Goal: Task Accomplishment & Management: Complete application form

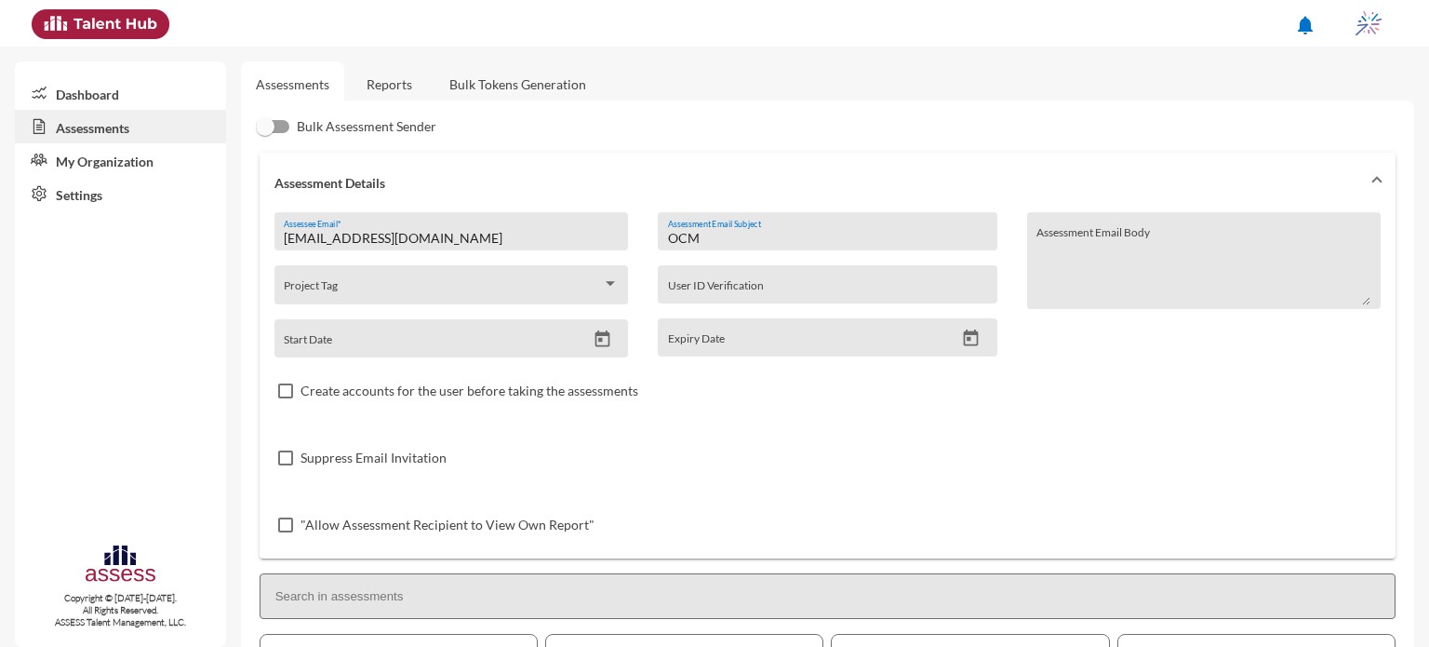
scroll to position [413, 0]
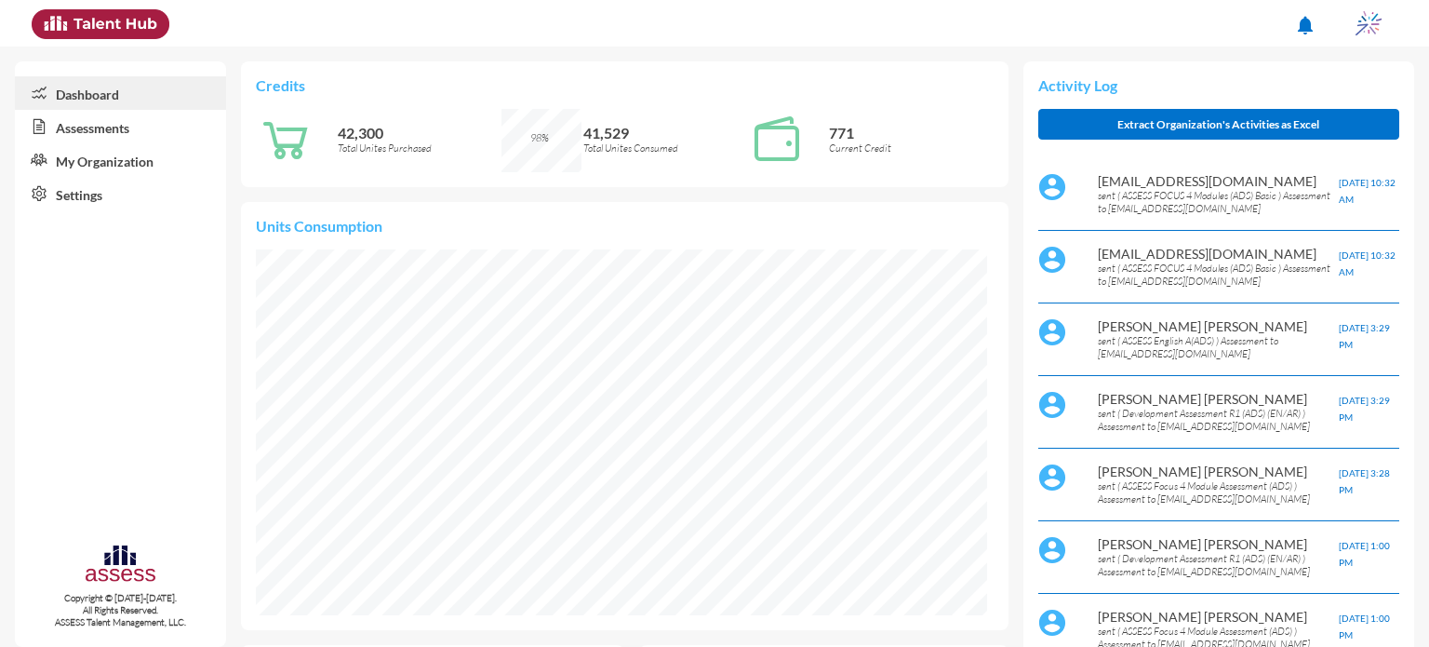
scroll to position [167, 335]
click at [156, 126] on link "Assessments" at bounding box center [120, 126] width 211 height 33
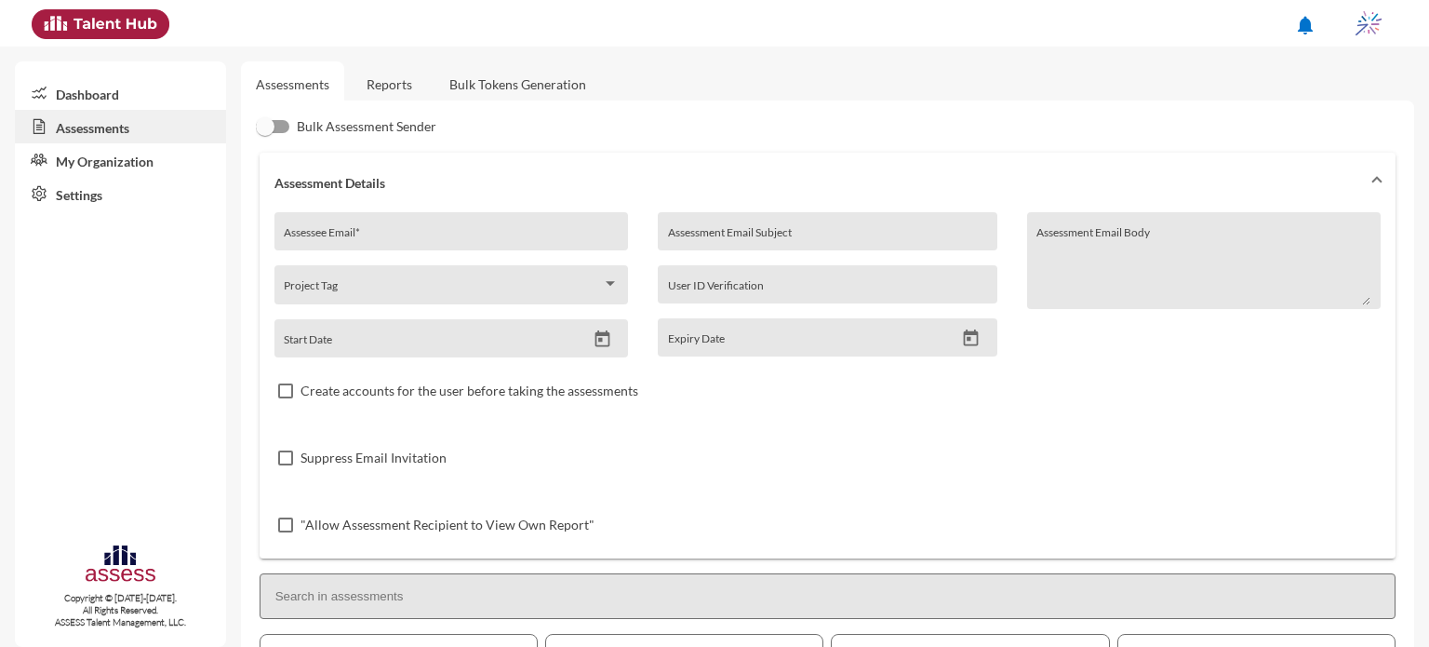
click at [410, 79] on link "Reports" at bounding box center [389, 84] width 75 height 46
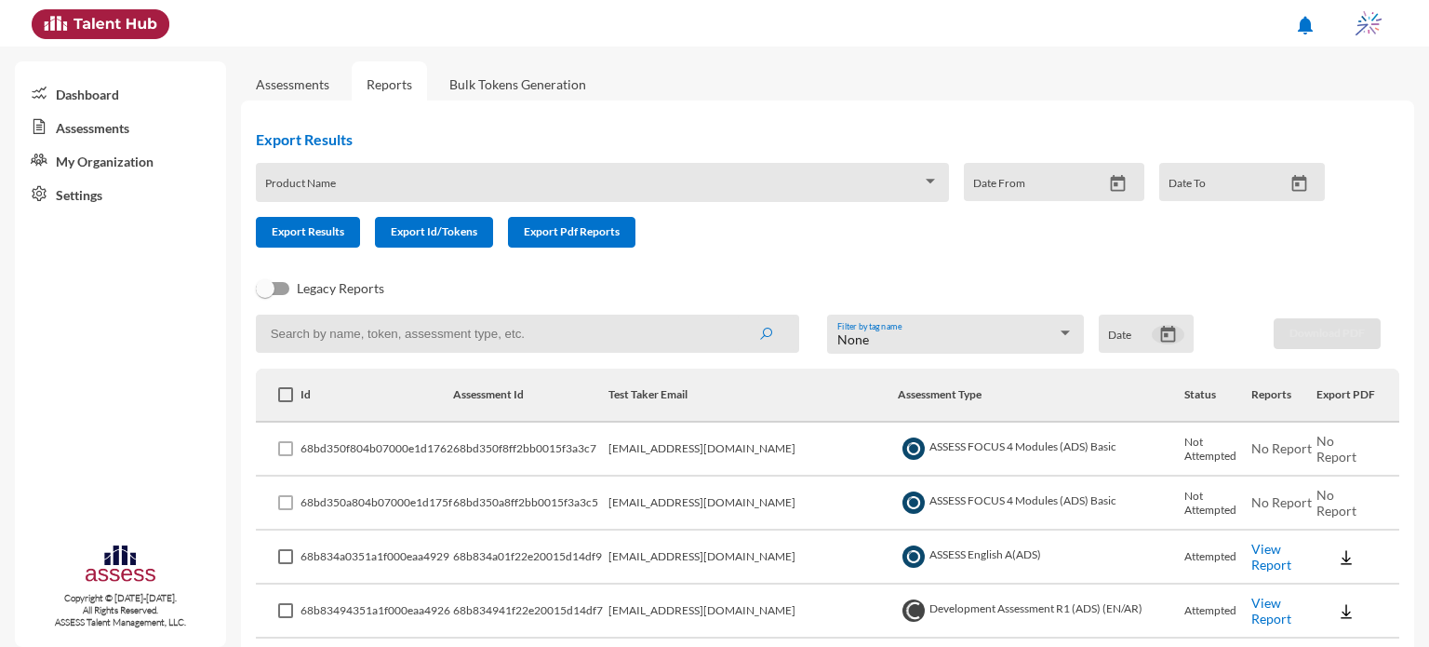
click at [1161, 331] on icon "Open calendar" at bounding box center [1167, 334] width 15 height 17
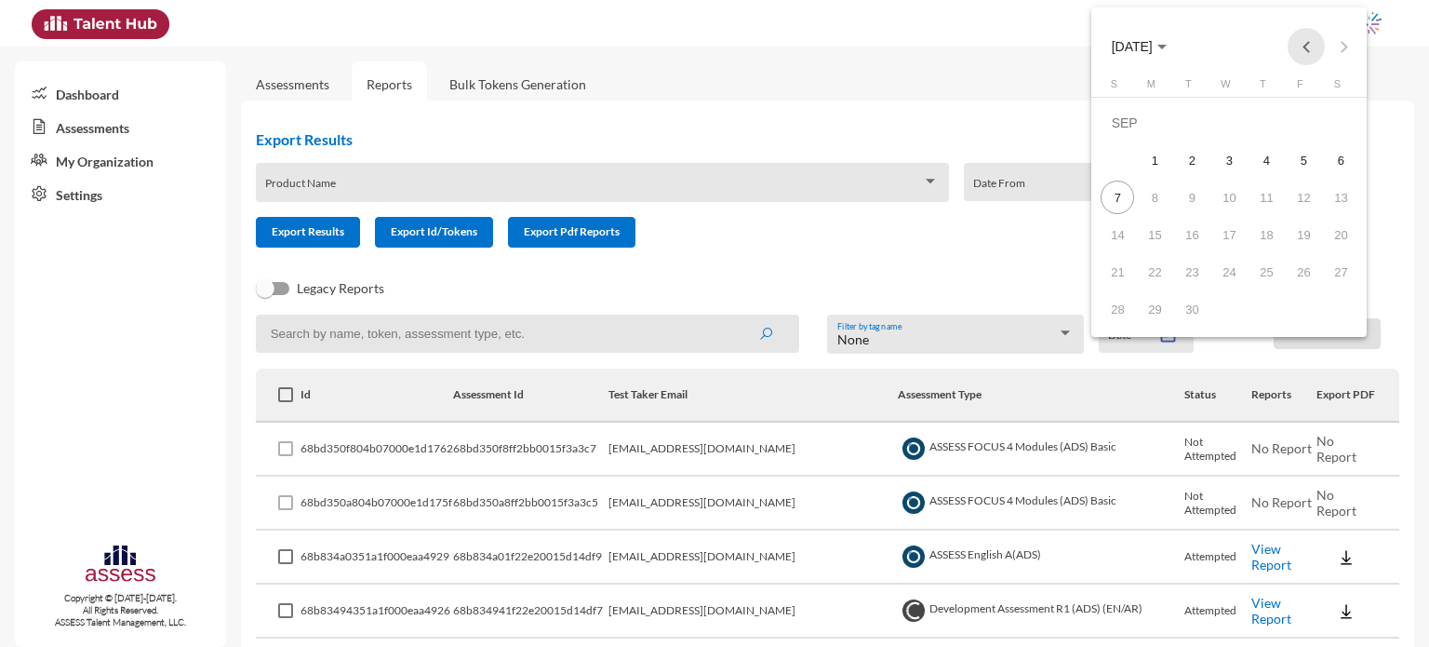
click at [1300, 47] on button "Previous month" at bounding box center [1306, 46] width 37 height 37
click at [1121, 317] on div "27" at bounding box center [1117, 308] width 33 height 33
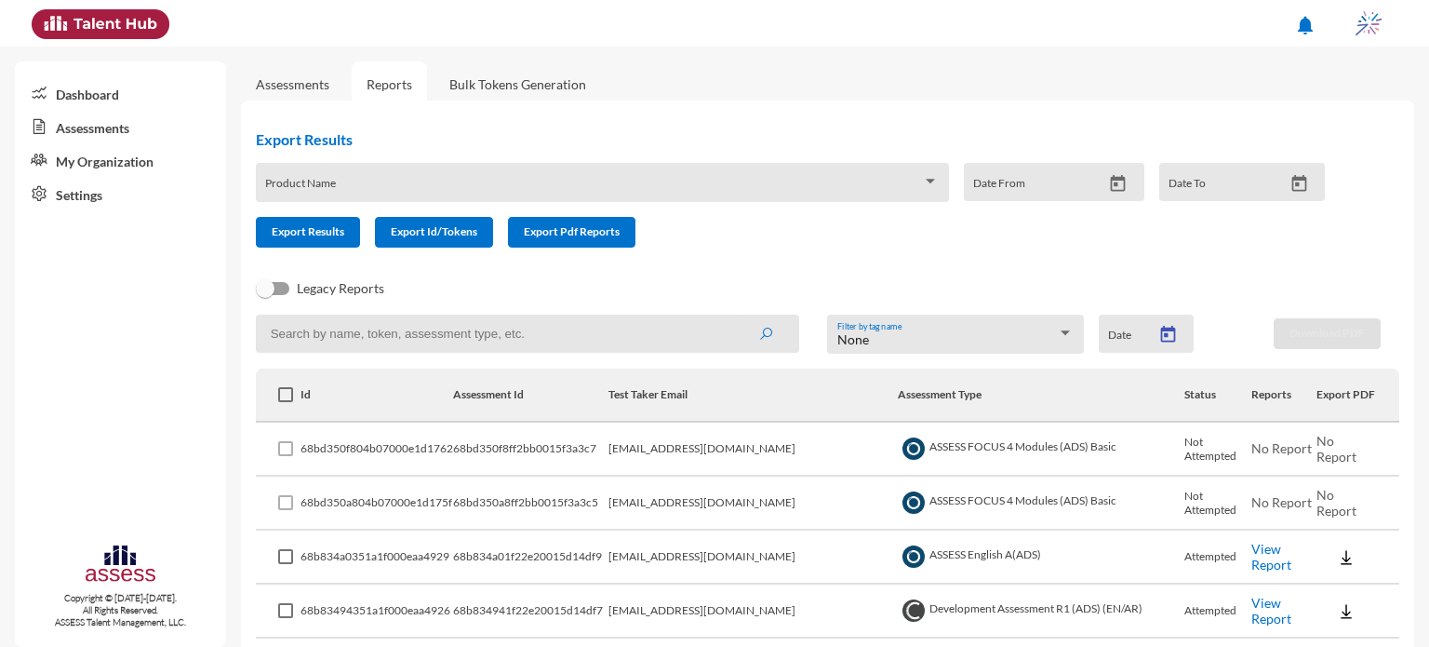
type input "7/27/2025"
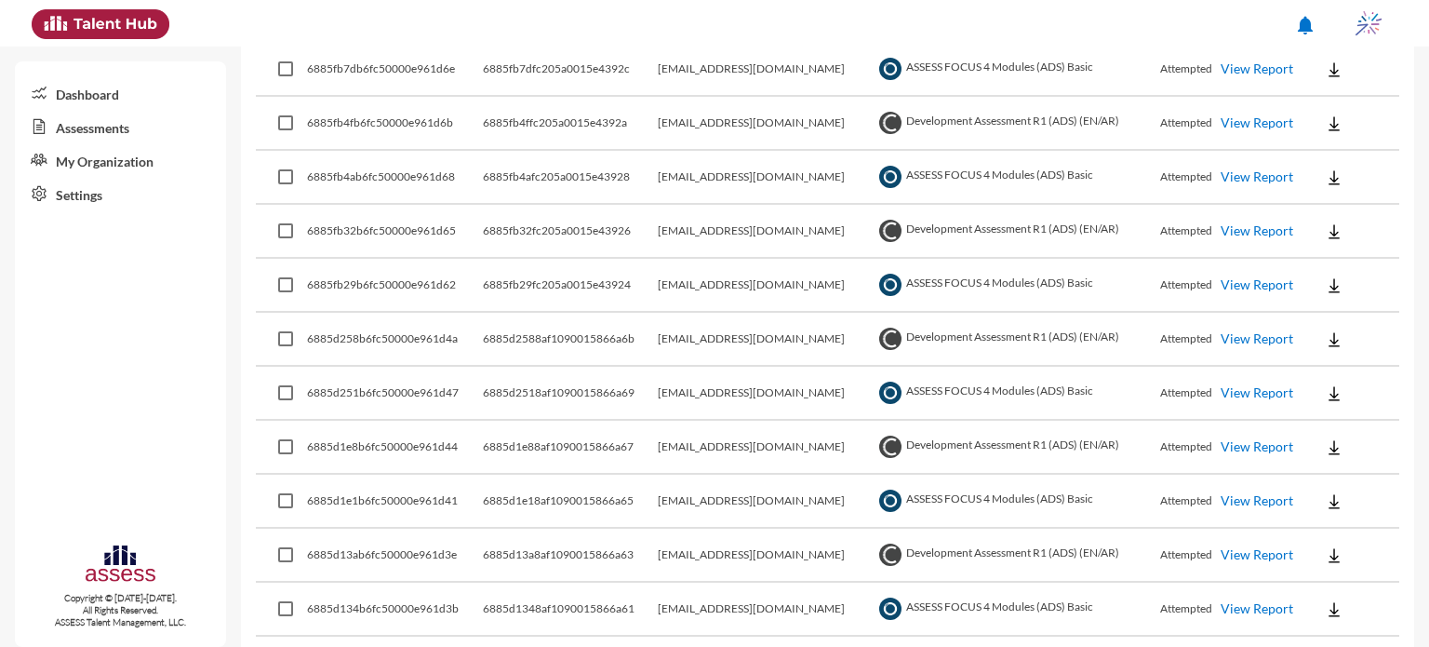
scroll to position [501, 0]
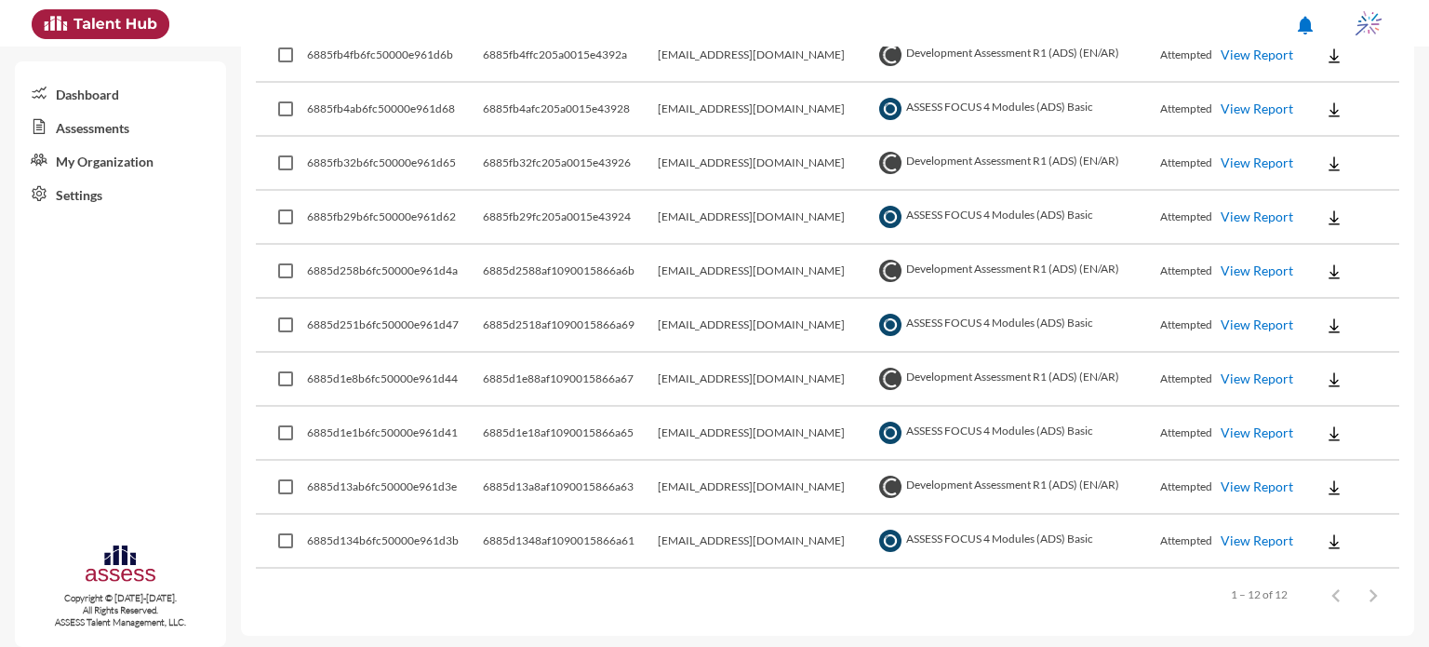
click at [1252, 533] on link "View Report" at bounding box center [1257, 540] width 73 height 16
click at [1263, 539] on link "View Report" at bounding box center [1257, 540] width 73 height 16
click at [1259, 534] on link "View Report" at bounding box center [1257, 540] width 73 height 16
click at [1271, 427] on link "View Report" at bounding box center [1257, 432] width 73 height 16
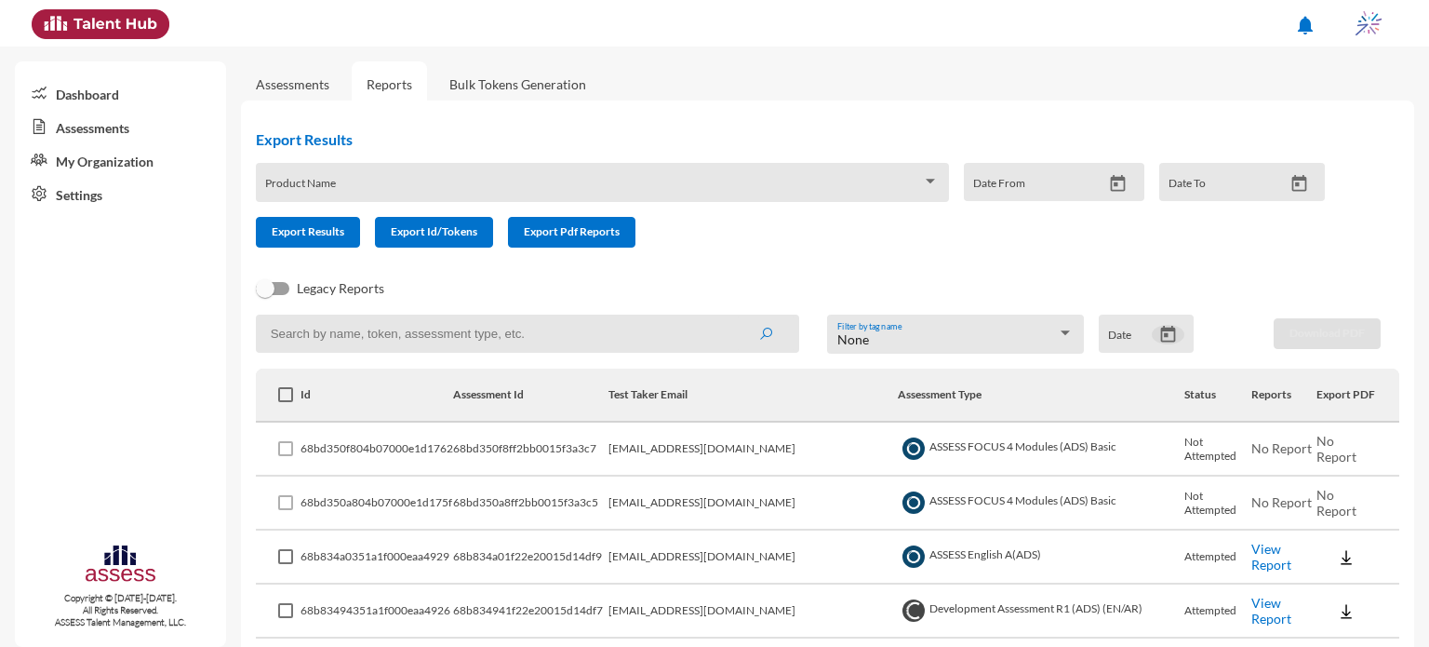
click at [1163, 333] on icon "Open calendar" at bounding box center [1167, 334] width 15 height 17
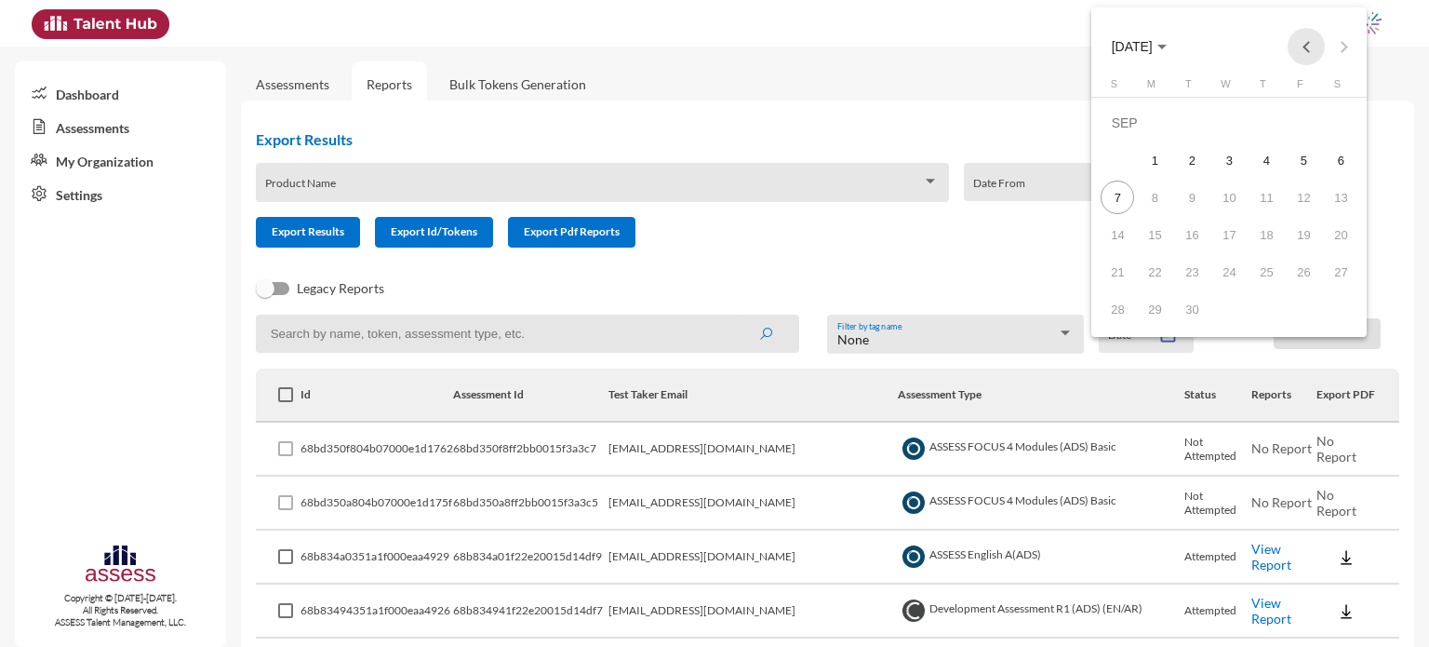
click at [1310, 47] on button "Previous month" at bounding box center [1306, 46] width 37 height 37
click at [1116, 297] on div "27" at bounding box center [1117, 308] width 33 height 33
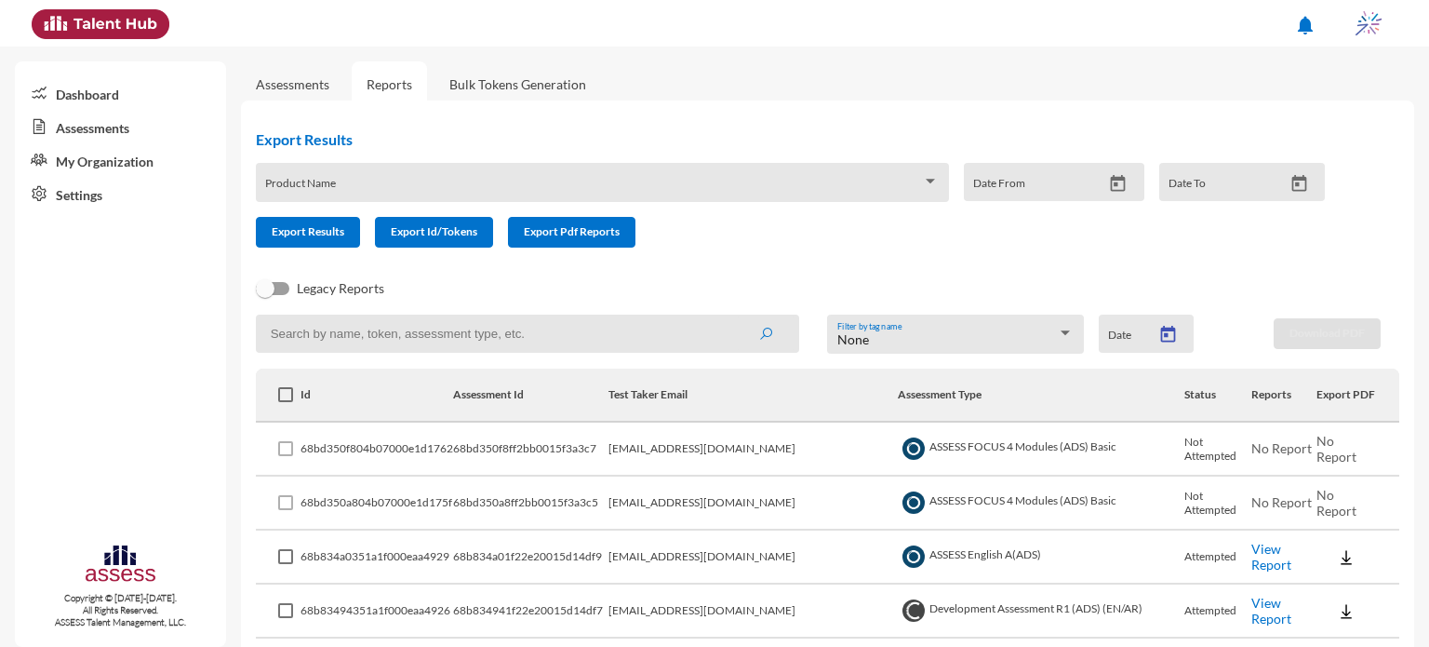
type input "7/27/2025"
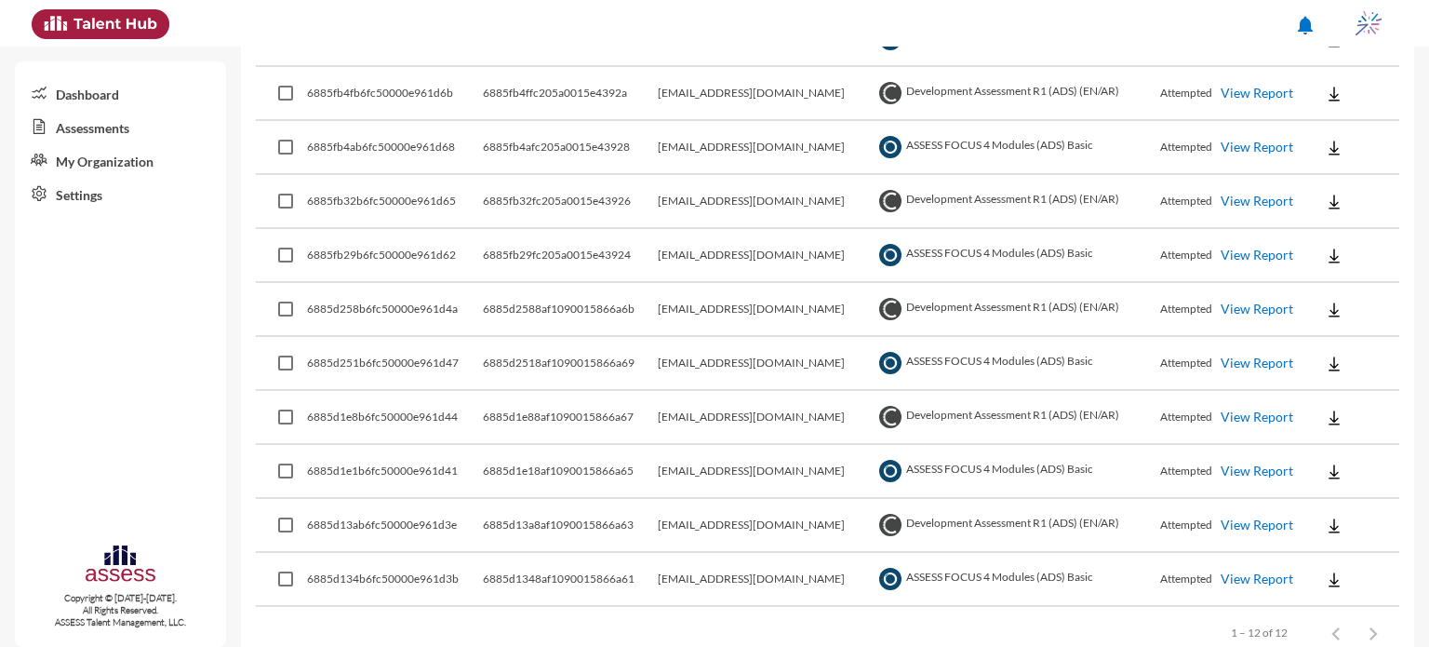
scroll to position [501, 0]
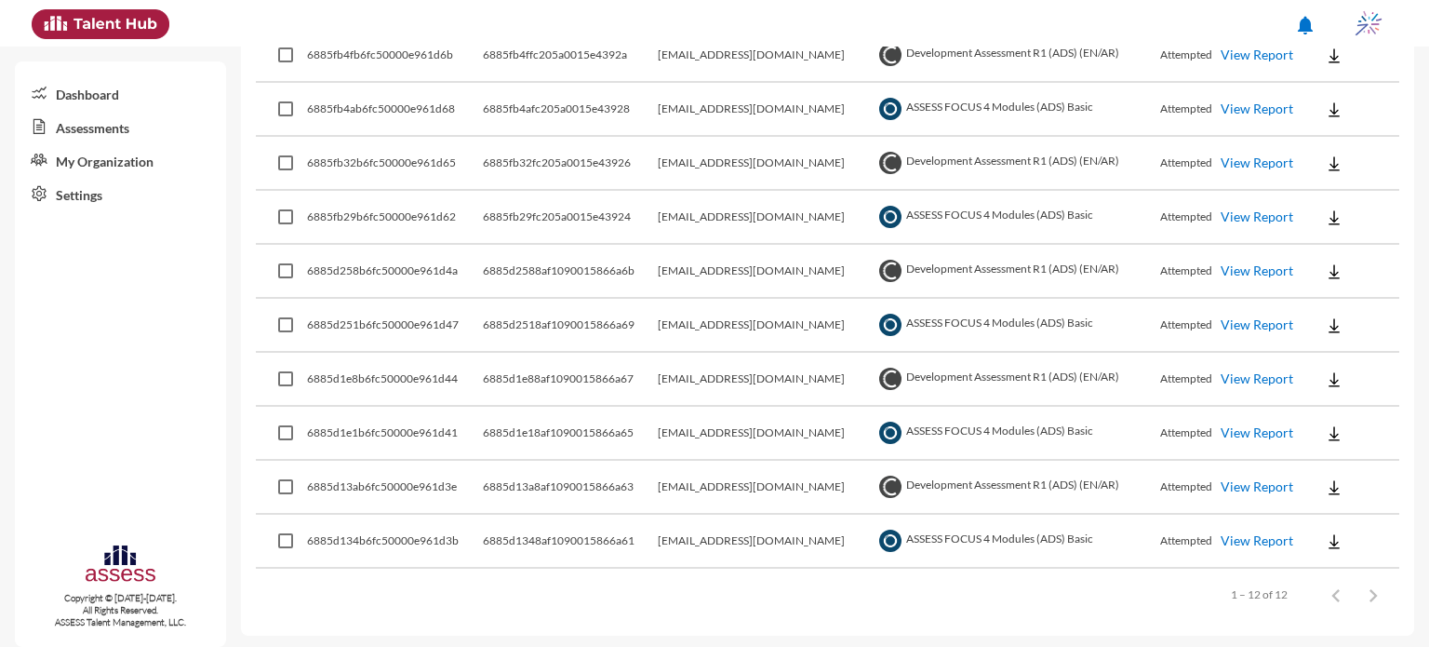
click at [1249, 538] on link "View Report" at bounding box center [1257, 540] width 73 height 16
click at [1325, 532] on img at bounding box center [1334, 541] width 19 height 19
click at [1324, 565] on button "EN" at bounding box center [1351, 572] width 104 height 35
click at [1269, 535] on link "View Report" at bounding box center [1257, 540] width 73 height 16
click at [1330, 541] on img at bounding box center [1334, 541] width 19 height 19
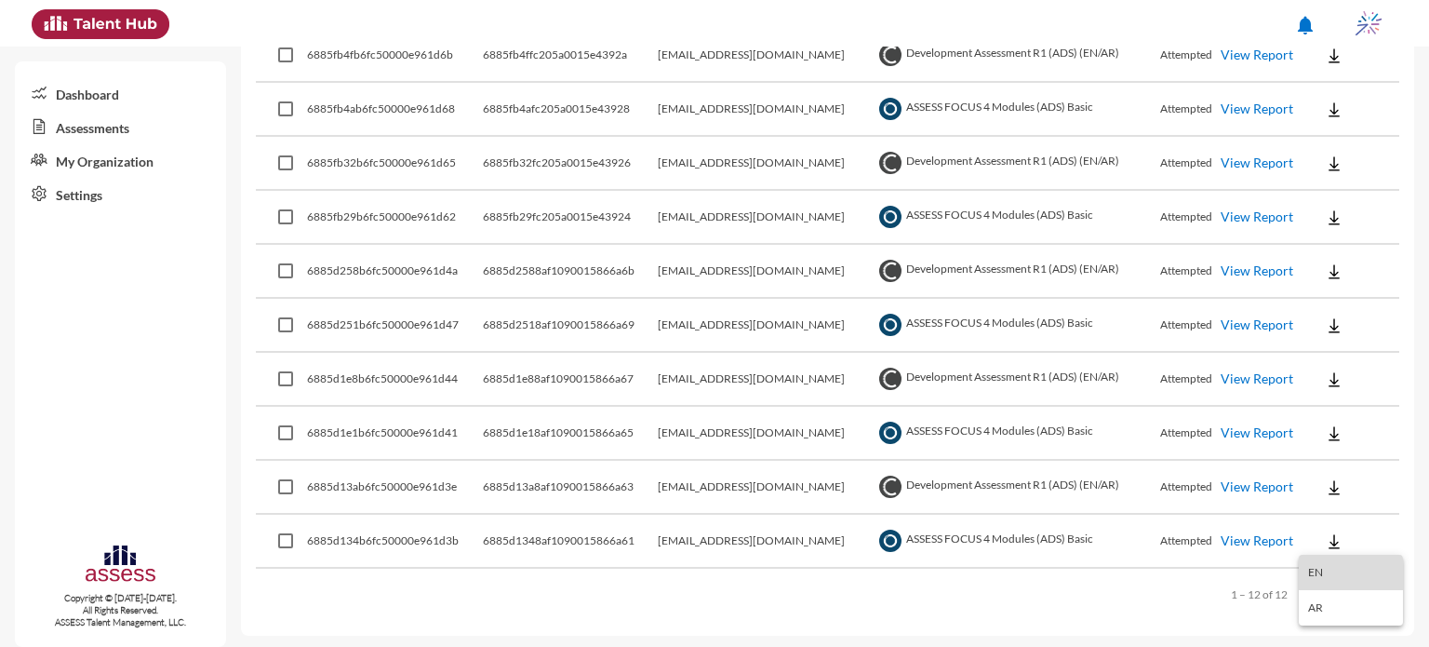
click at [1330, 574] on button "EN" at bounding box center [1351, 572] width 104 height 35
click at [1333, 539] on img at bounding box center [1334, 541] width 19 height 19
click at [1237, 434] on div at bounding box center [714, 323] width 1429 height 647
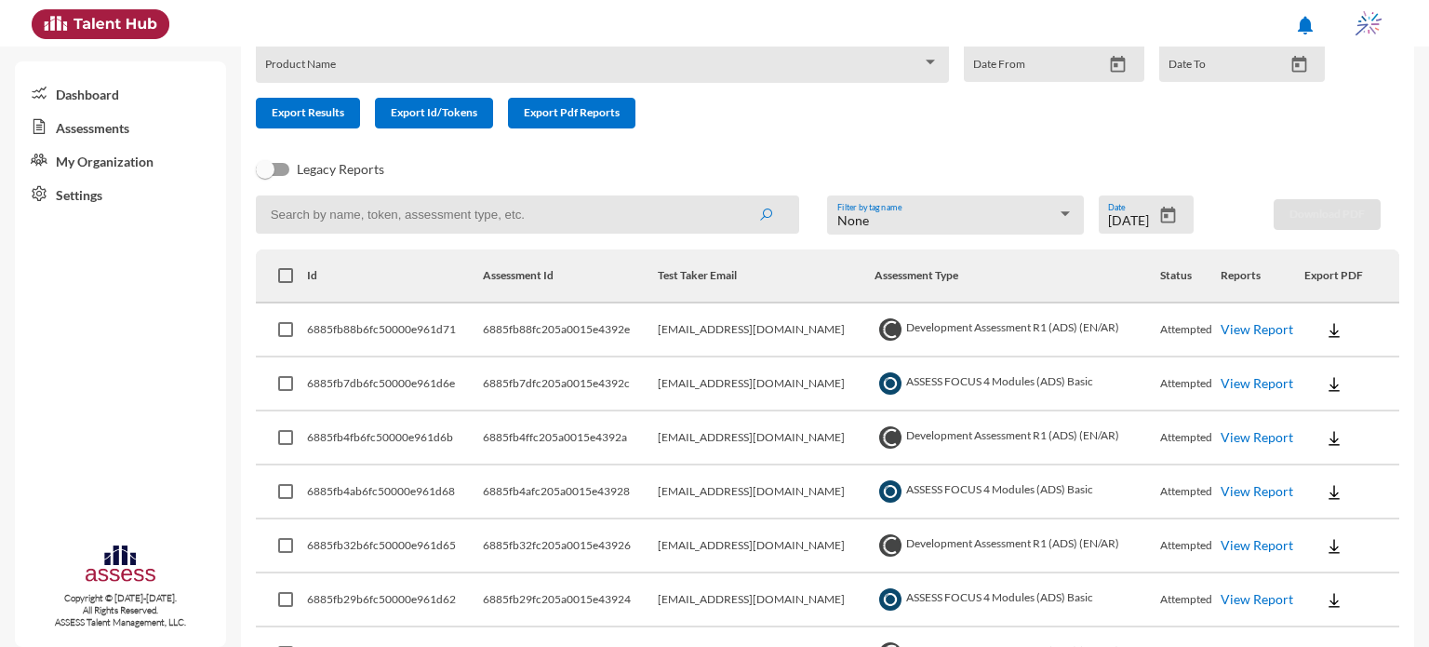
scroll to position [118, 0]
click at [1330, 597] on img at bounding box center [1334, 601] width 19 height 19
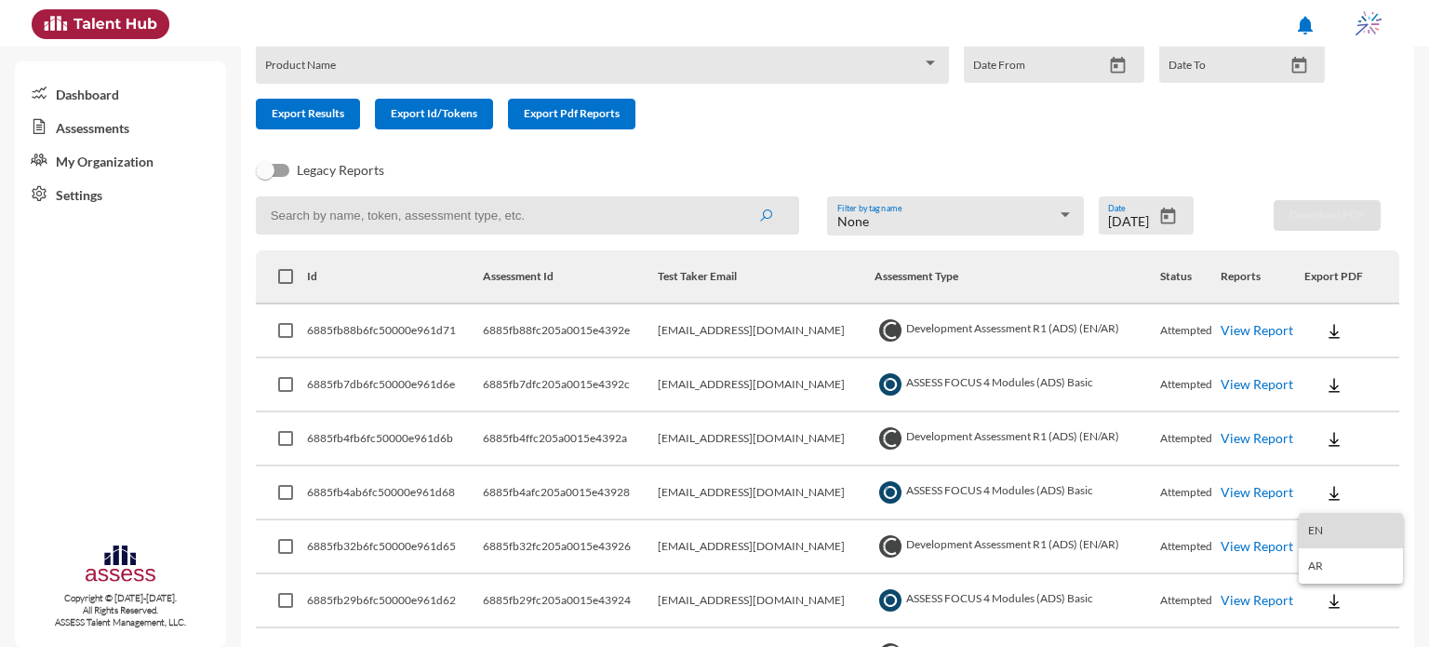
click at [1330, 534] on button "EN" at bounding box center [1351, 530] width 104 height 35
click at [1160, 220] on icon "Open calendar" at bounding box center [1167, 215] width 15 height 17
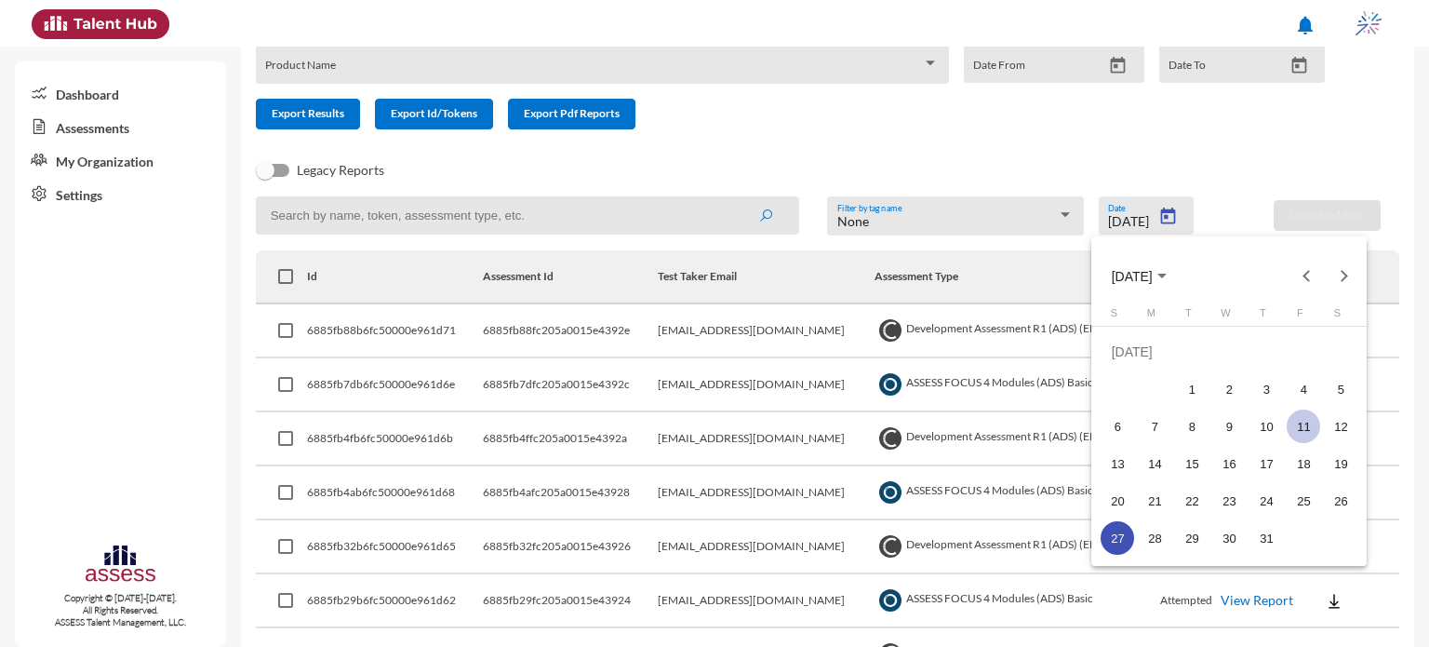
click at [1299, 431] on div "11" at bounding box center [1303, 425] width 33 height 33
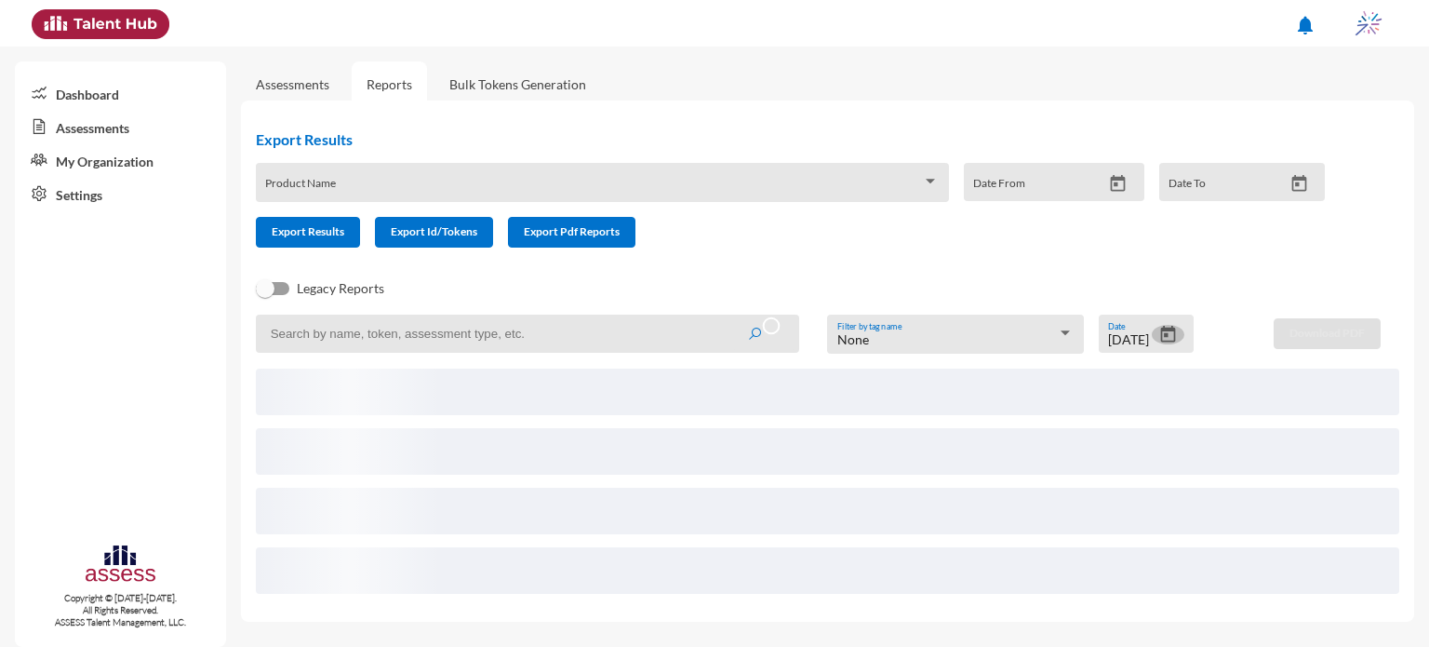
click at [1167, 341] on icon "Open calendar" at bounding box center [1168, 335] width 20 height 20
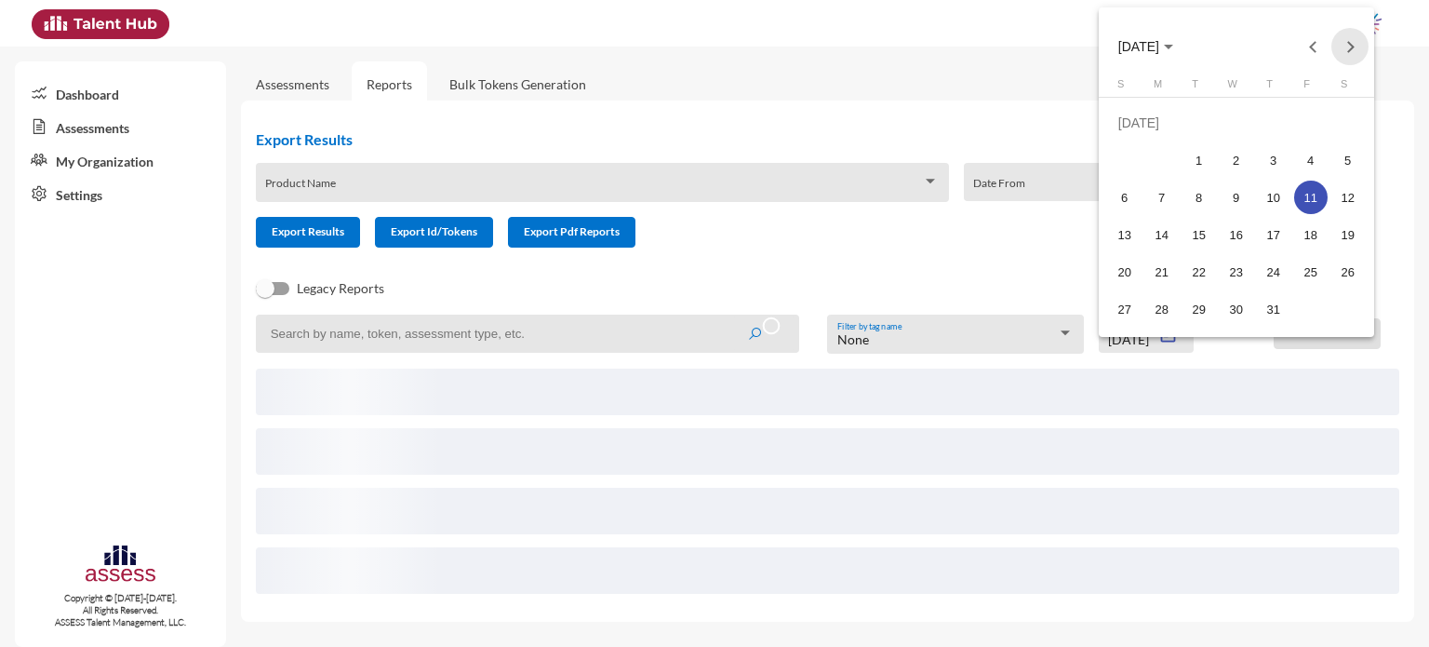
click at [1359, 54] on button "Next month" at bounding box center [1349, 46] width 37 height 37
click at [1156, 191] on div "11" at bounding box center [1161, 196] width 33 height 33
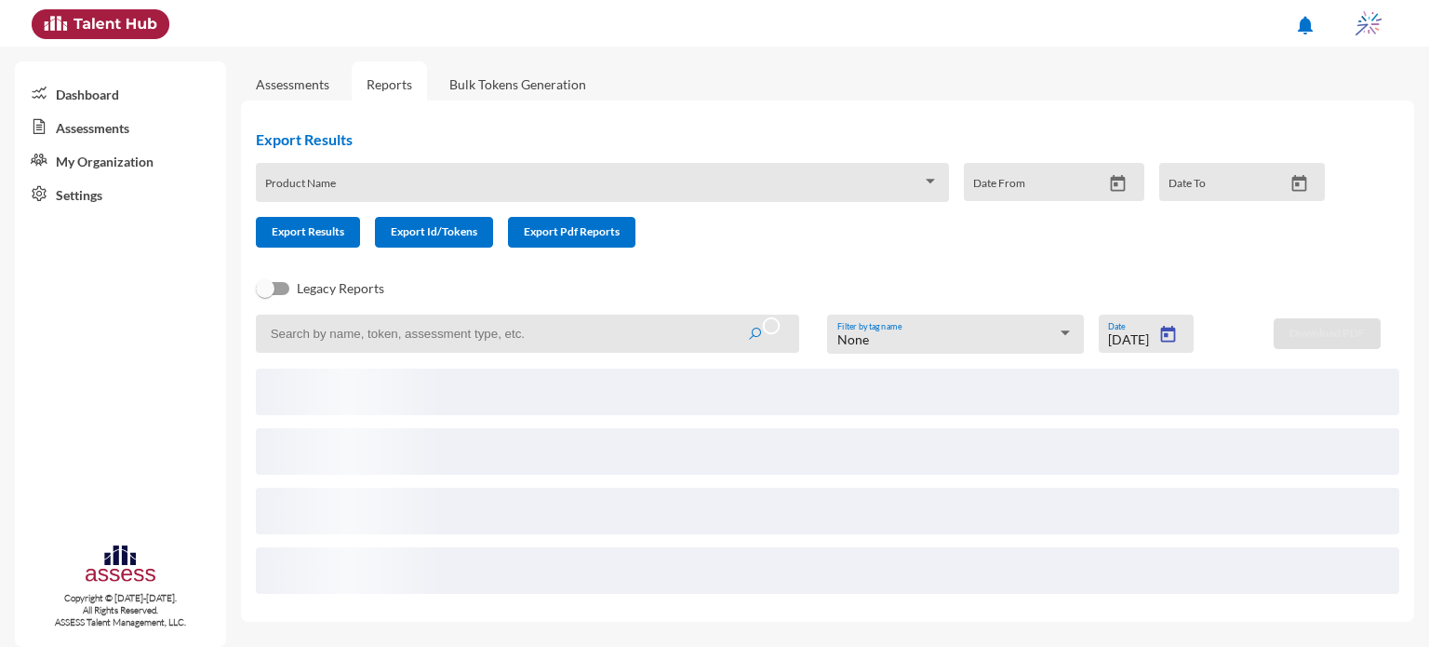
type input "8/11/2025"
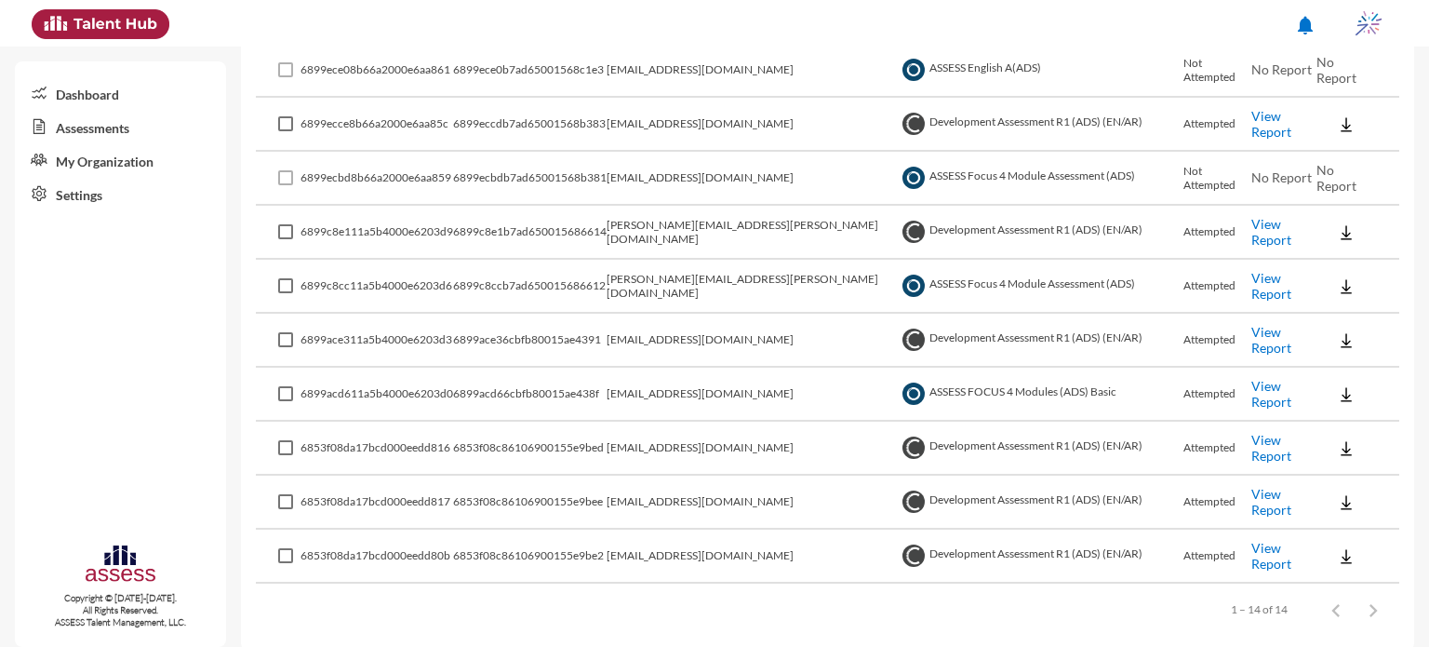
scroll to position [608, 0]
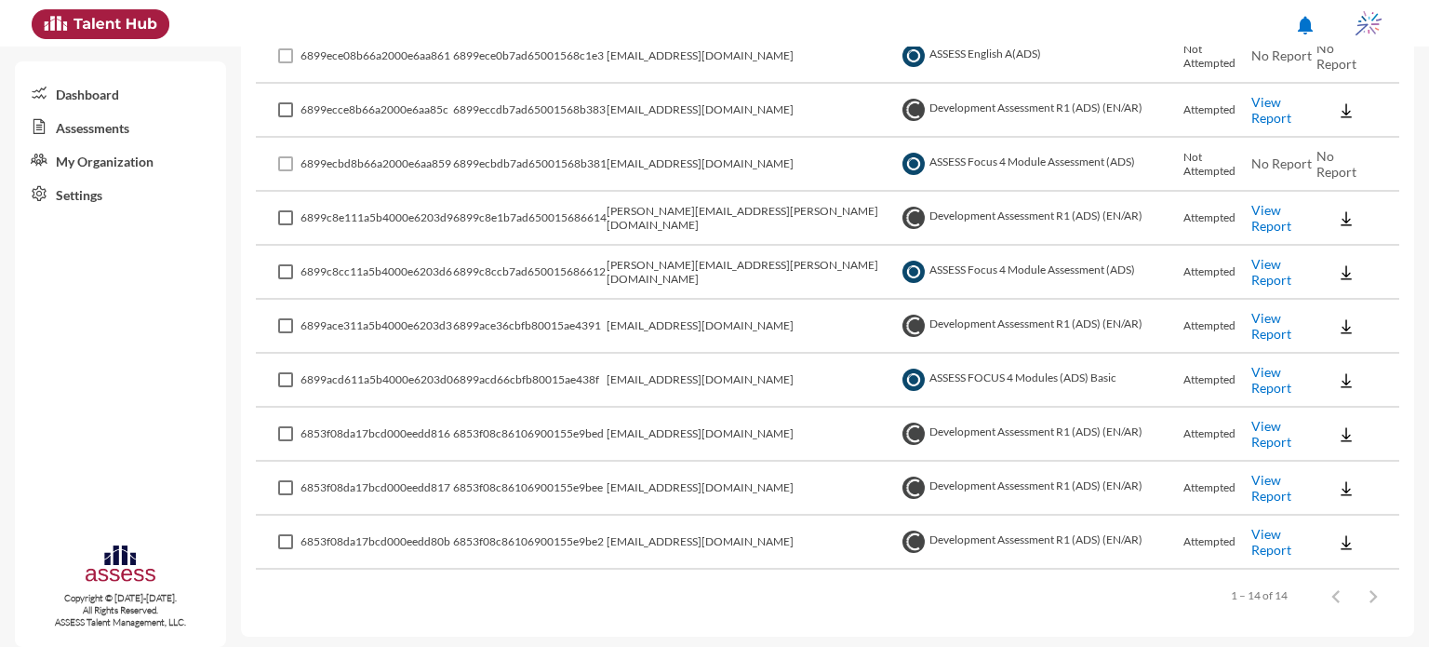
click at [1273, 369] on link "View Report" at bounding box center [1271, 380] width 40 height 32
click at [1273, 324] on link "View Report" at bounding box center [1271, 326] width 40 height 32
click at [1337, 375] on img at bounding box center [1346, 380] width 19 height 19
click at [918, 581] on div at bounding box center [714, 323] width 1429 height 647
click at [1337, 378] on img at bounding box center [1346, 380] width 19 height 19
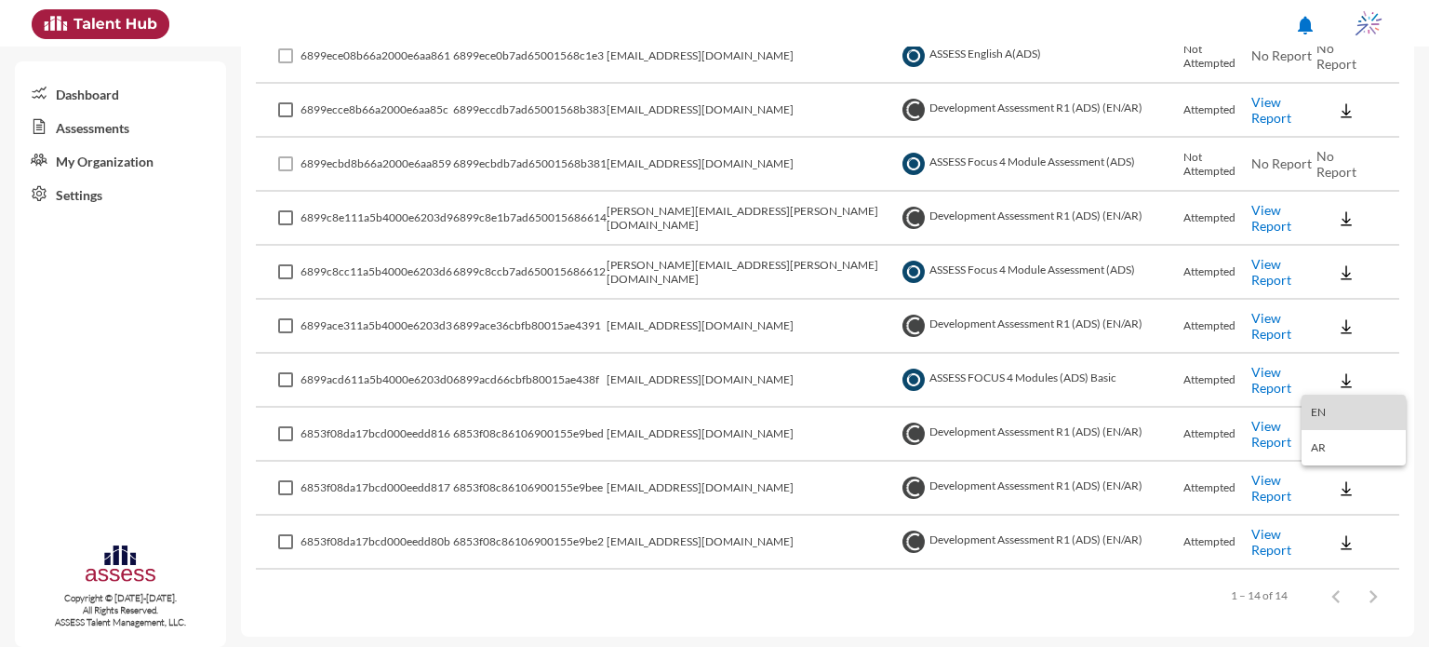
click at [1346, 418] on button "EN" at bounding box center [1354, 411] width 104 height 35
click at [1337, 321] on img at bounding box center [1346, 326] width 19 height 19
click at [1339, 355] on button "OCM / EN" at bounding box center [1365, 358] width 127 height 35
click at [1347, 381] on button at bounding box center [1347, 379] width 60 height 33
click at [1339, 413] on button "EN" at bounding box center [1354, 411] width 104 height 35
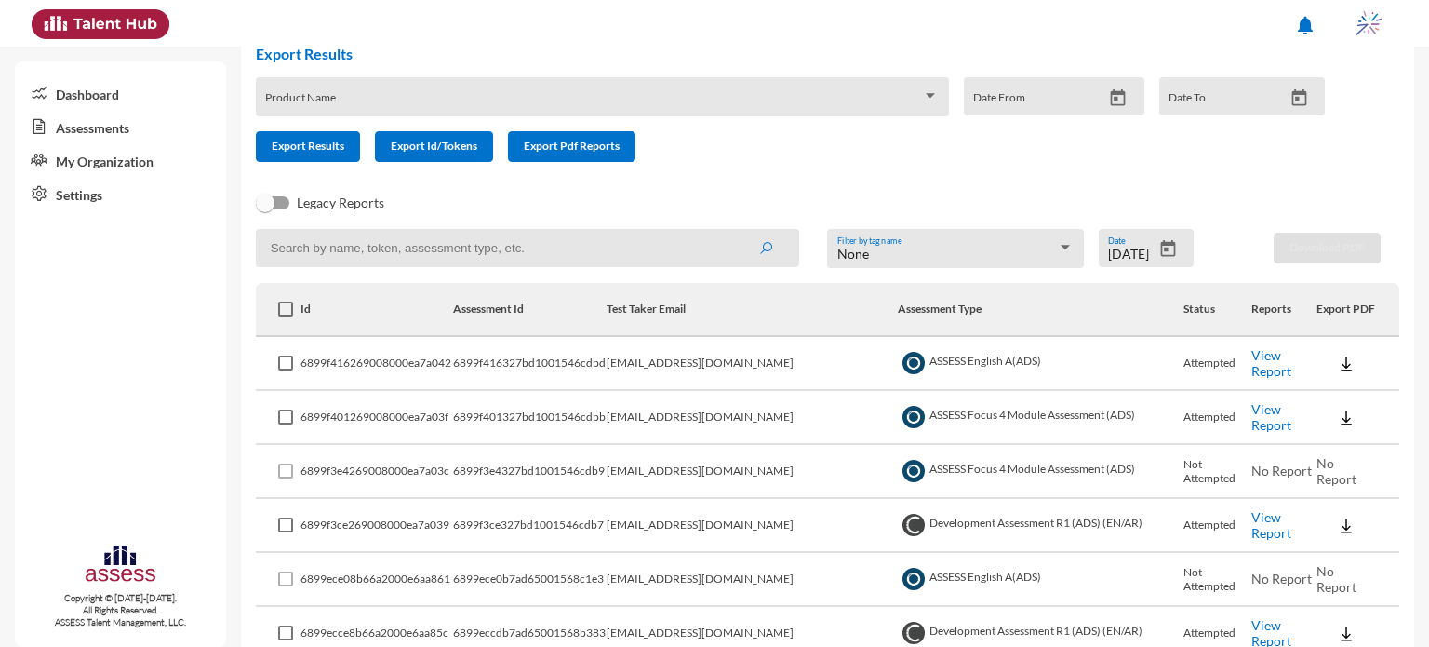
scroll to position [0, 0]
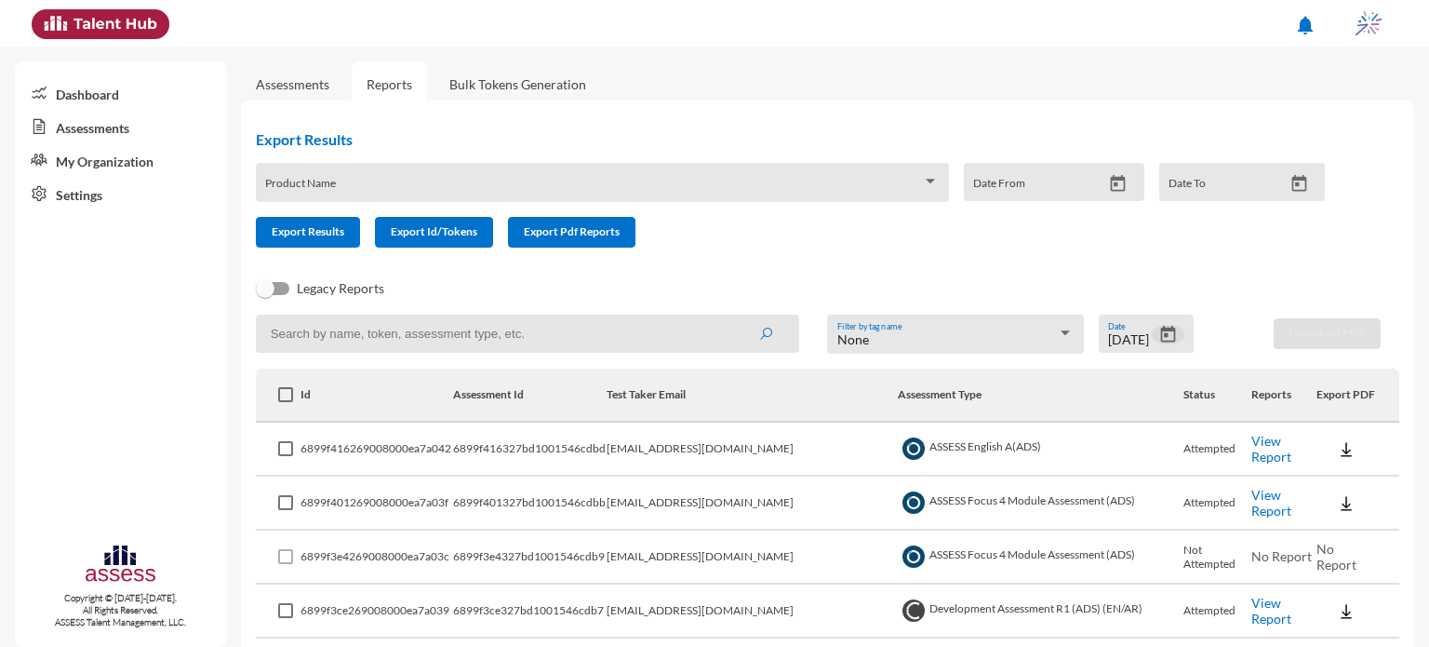
click at [1165, 334] on icon "Open calendar" at bounding box center [1168, 335] width 20 height 20
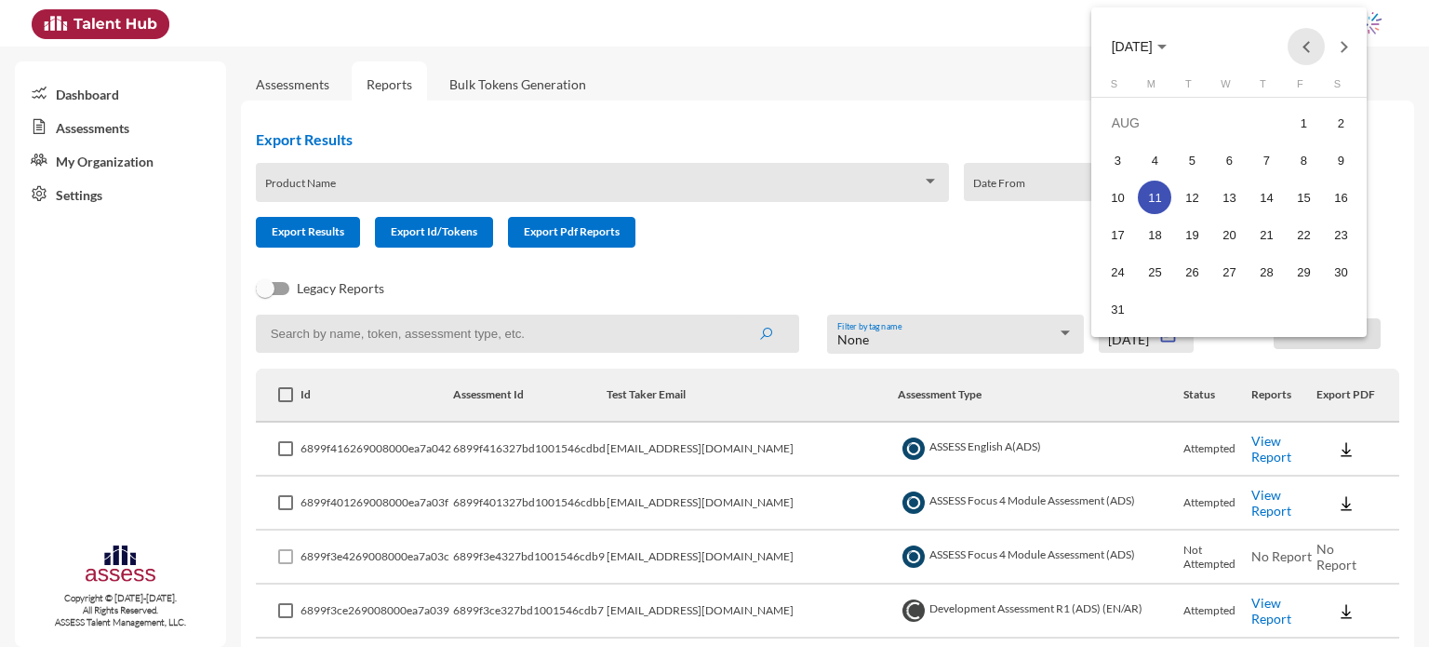
click at [1309, 47] on button "Previous month" at bounding box center [1306, 46] width 37 height 37
click at [1134, 315] on td "27" at bounding box center [1117, 308] width 37 height 37
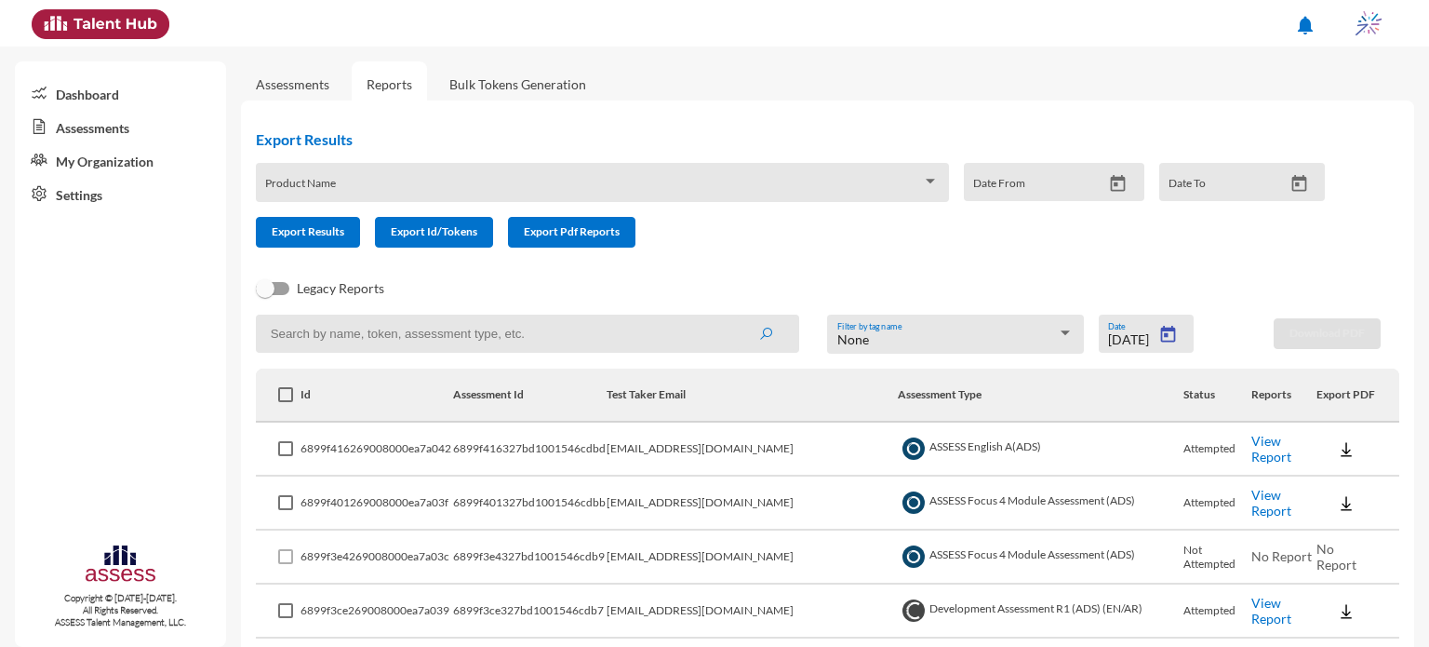
type input "7/27/2025"
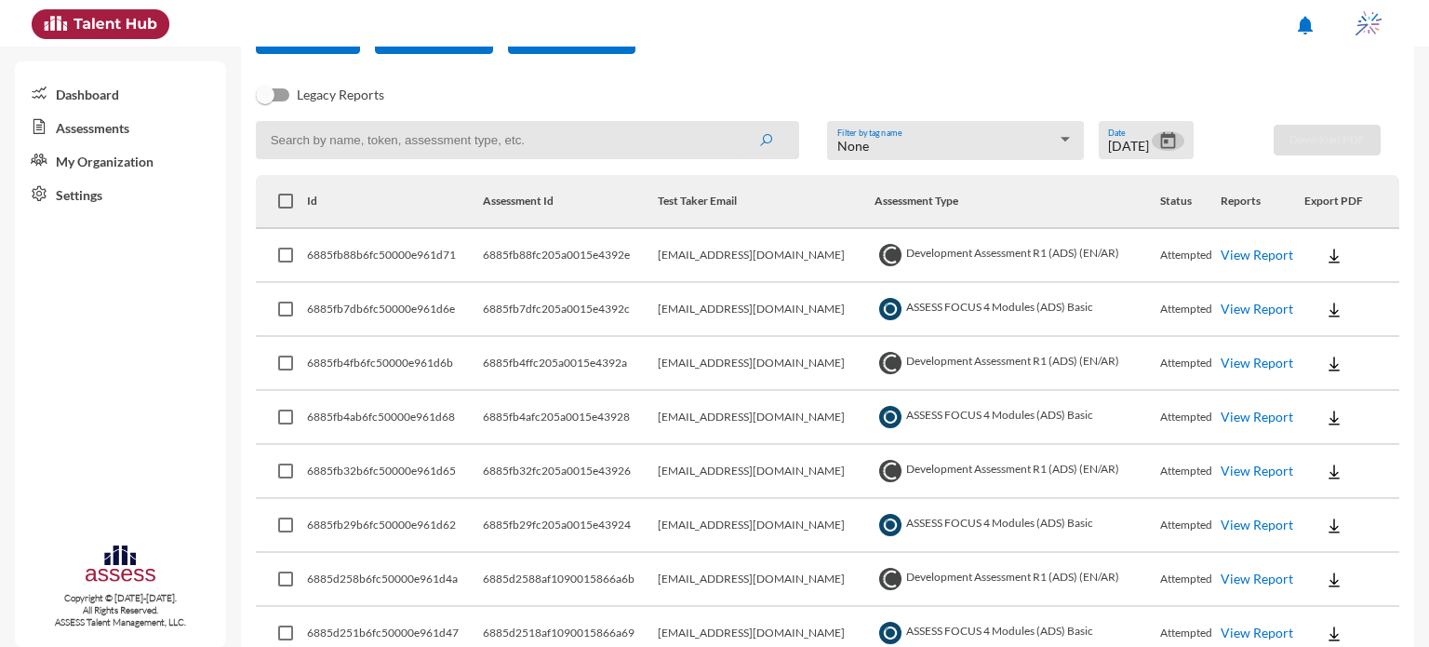
scroll to position [194, 0]
click at [1343, 471] on button at bounding box center [1334, 470] width 60 height 33
click at [1351, 505] on button "OCM / EN" at bounding box center [1364, 505] width 130 height 35
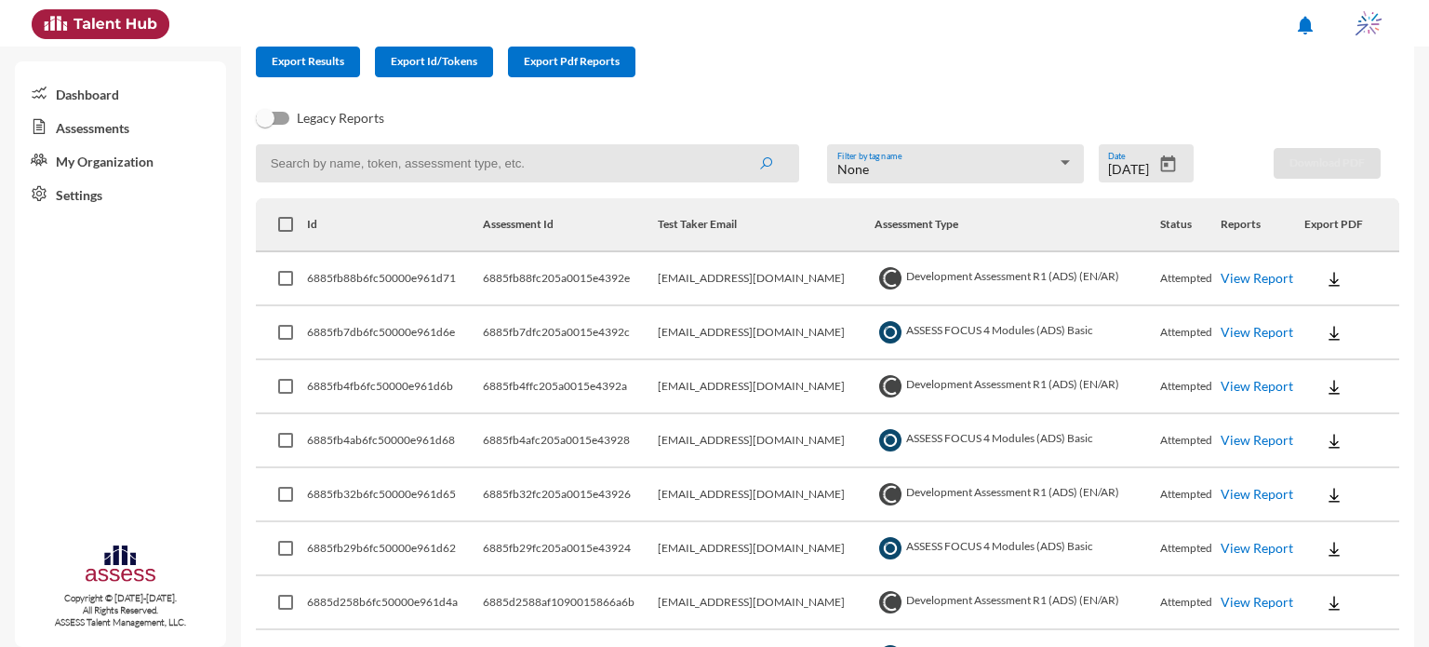
scroll to position [167, 0]
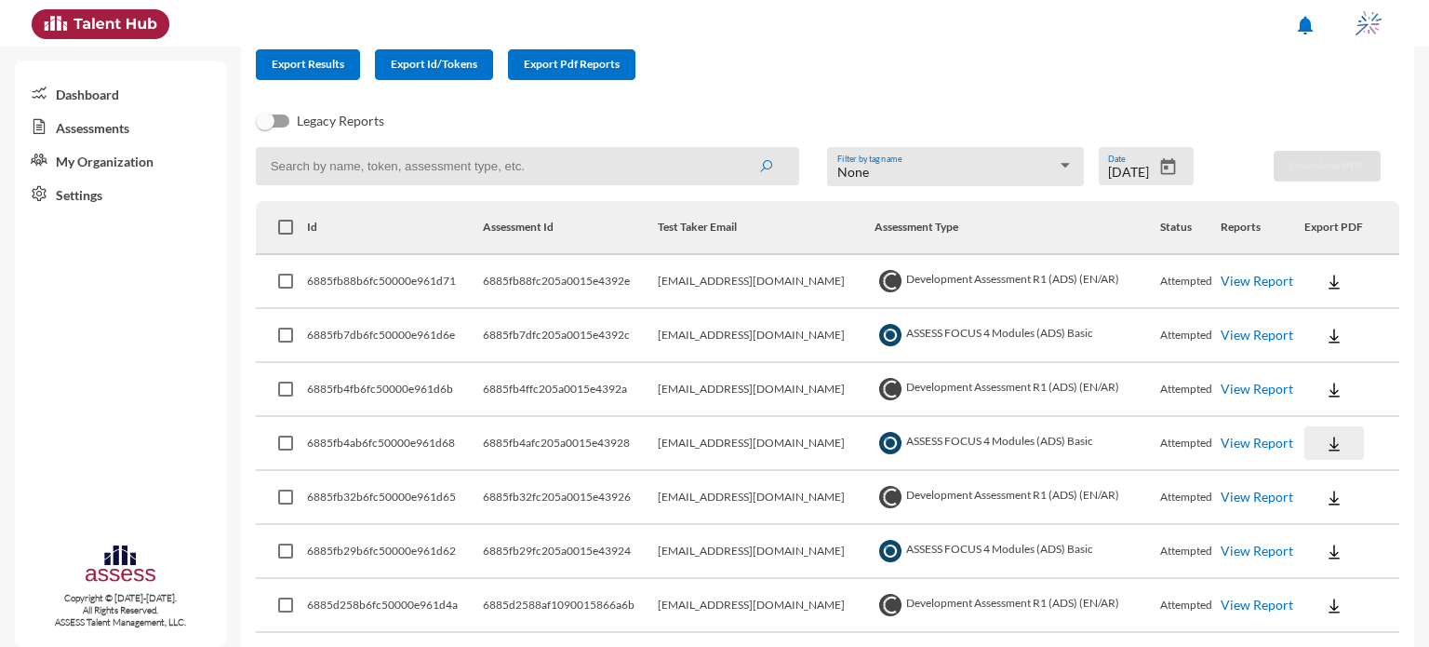
click at [1325, 438] on img at bounding box center [1334, 443] width 19 height 19
click at [1343, 468] on button "EN" at bounding box center [1351, 477] width 104 height 35
click at [1340, 382] on button at bounding box center [1334, 388] width 60 height 33
click at [1351, 437] on button "OCM / EN" at bounding box center [1364, 423] width 130 height 35
click at [1325, 335] on img at bounding box center [1334, 336] width 19 height 19
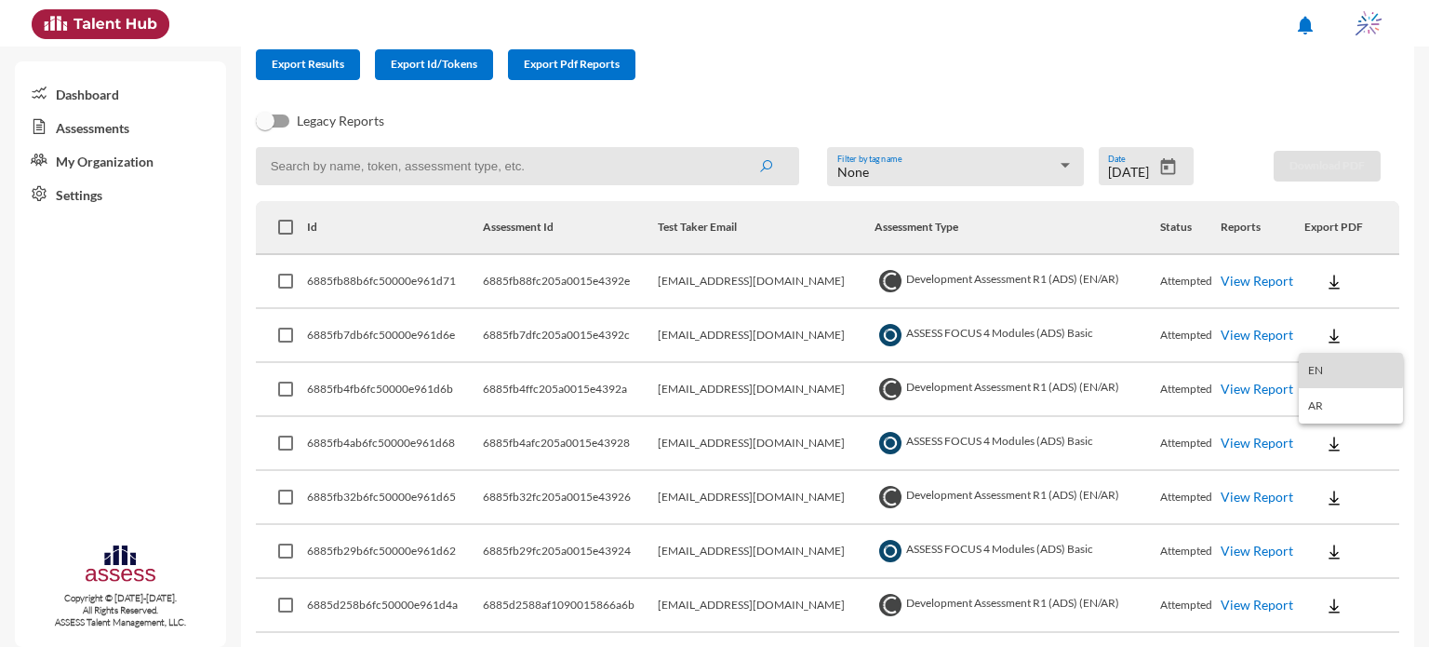
click at [1327, 368] on button "EN" at bounding box center [1351, 370] width 104 height 35
click at [1333, 286] on img at bounding box center [1334, 282] width 19 height 19
click at [1344, 320] on button "OCM / EN" at bounding box center [1364, 316] width 130 height 35
click at [901, 88] on div "Export Results Product Name Date From Date To Export Results Export Id/Tokens E…" at bounding box center [798, 21] width 1114 height 147
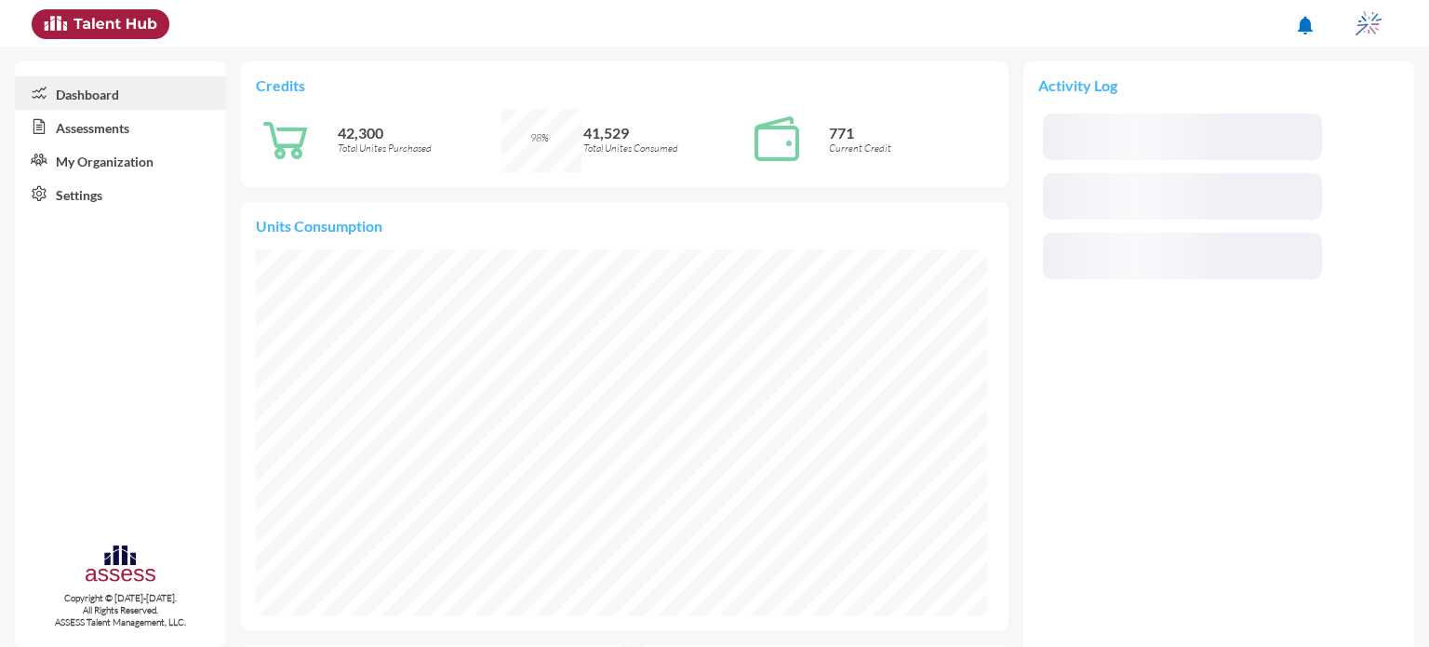
scroll to position [167, 335]
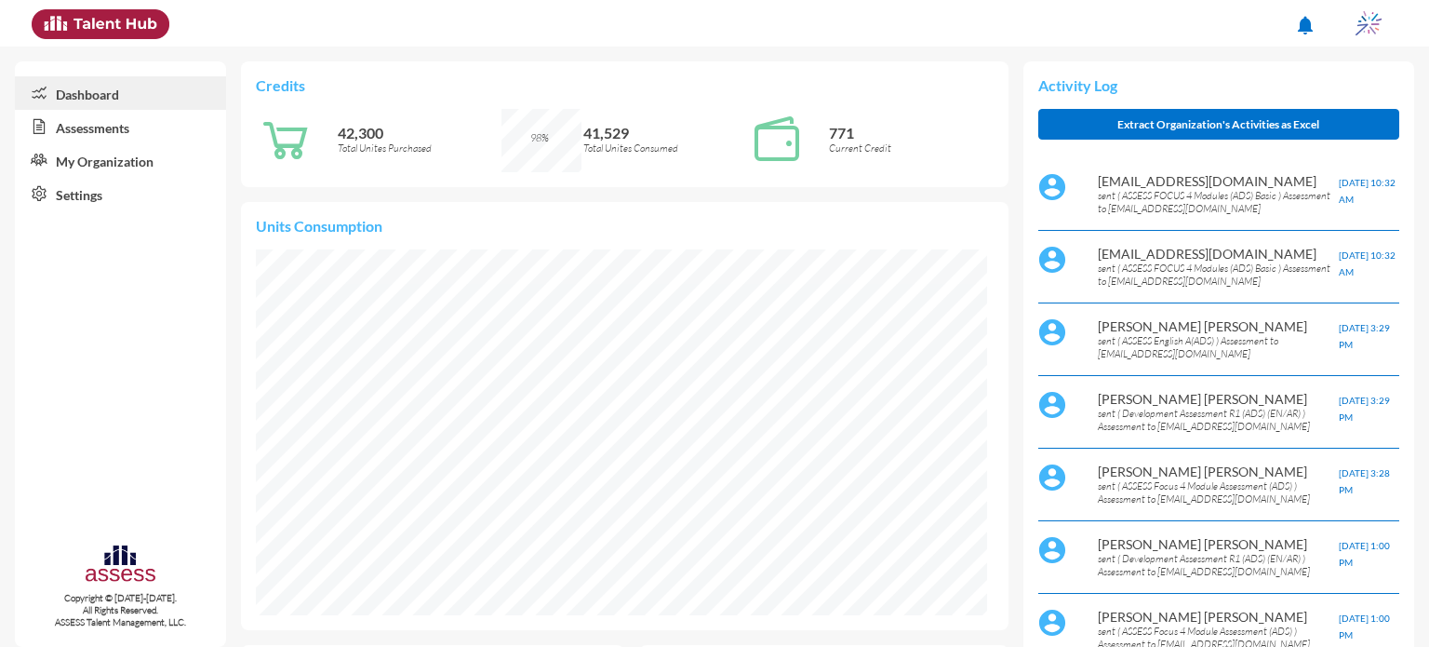
click at [102, 124] on link "Assessments" at bounding box center [120, 126] width 211 height 33
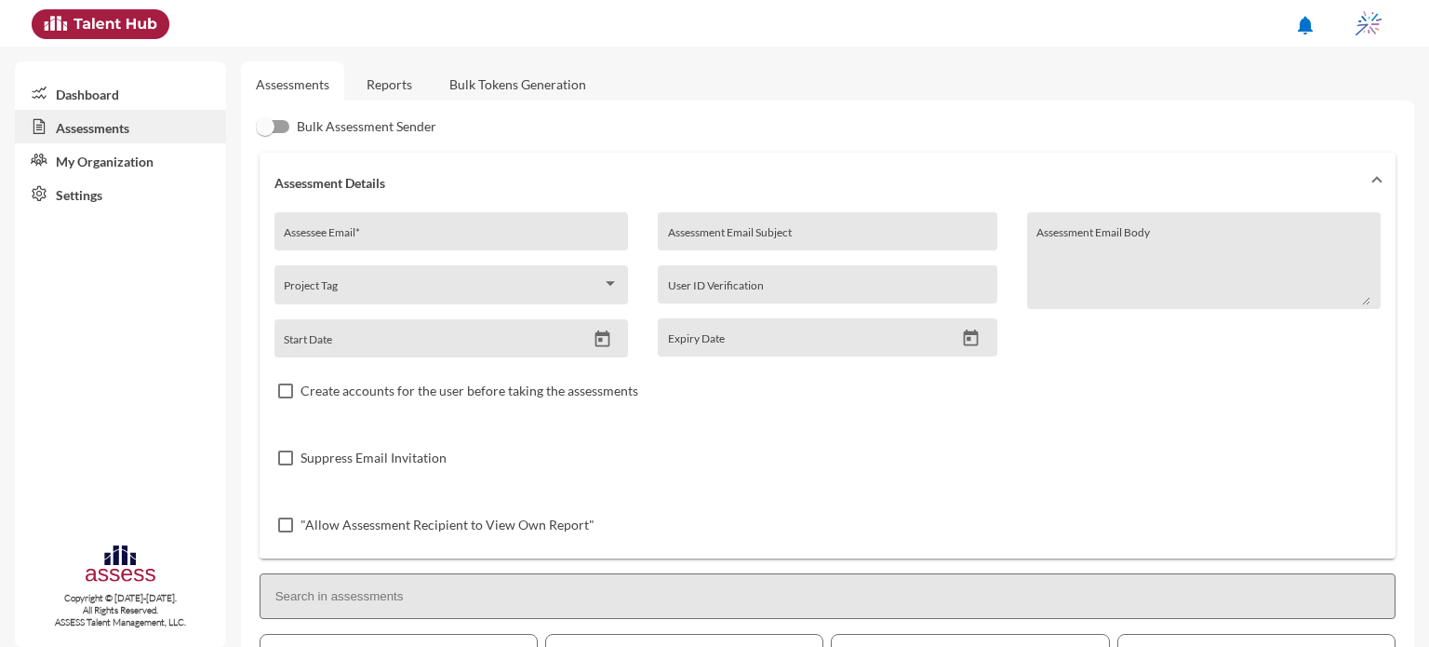
click at [437, 230] on div "Assessee Email *" at bounding box center [451, 236] width 334 height 28
type input "[EMAIL_ADDRESS][DOMAIN_NAME]"
click at [759, 237] on input "Assessment Email Subject" at bounding box center [827, 238] width 319 height 15
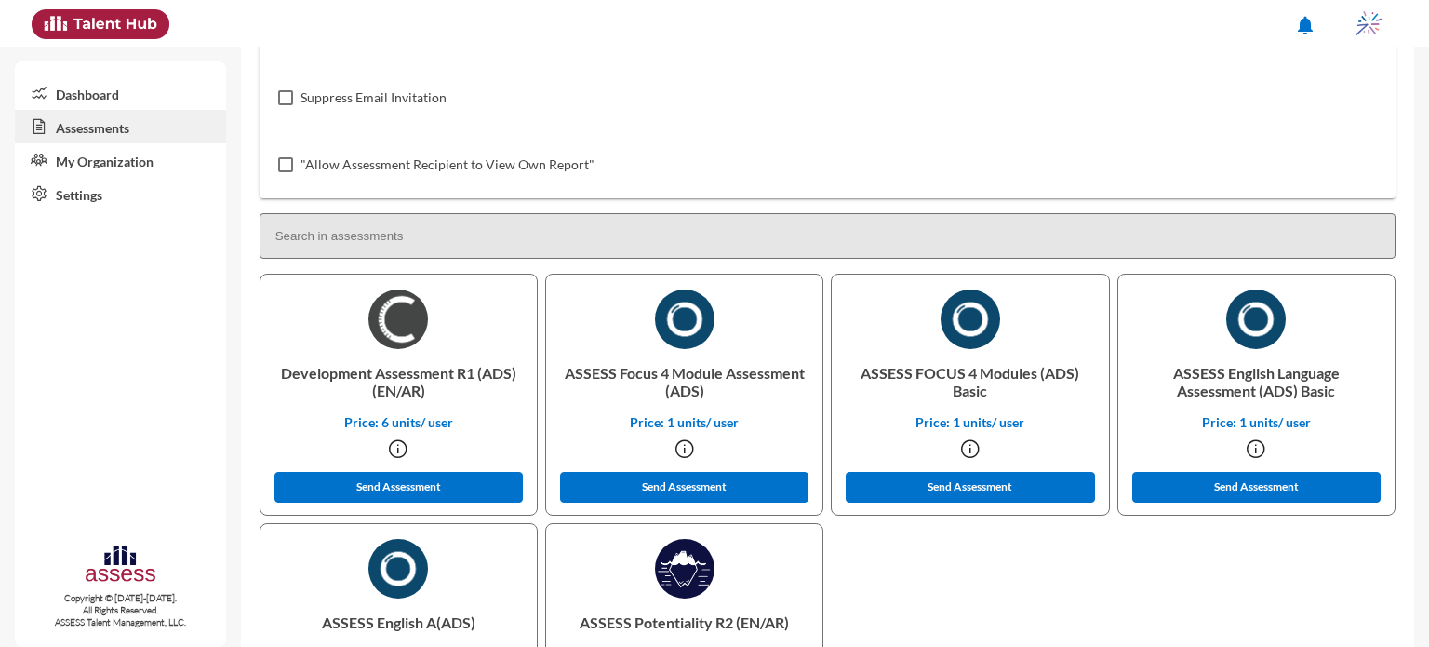
scroll to position [361, 0]
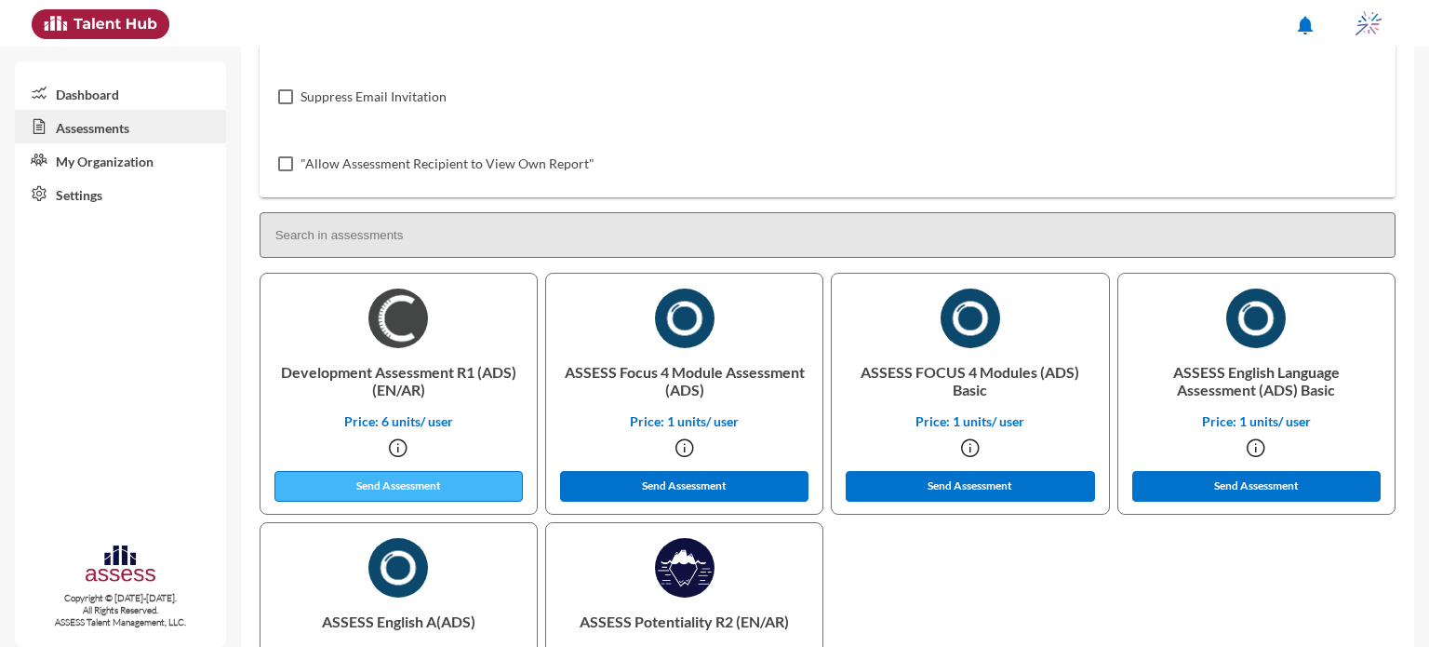
type input "OCM"
click at [424, 481] on button "Send Assessment" at bounding box center [398, 486] width 249 height 31
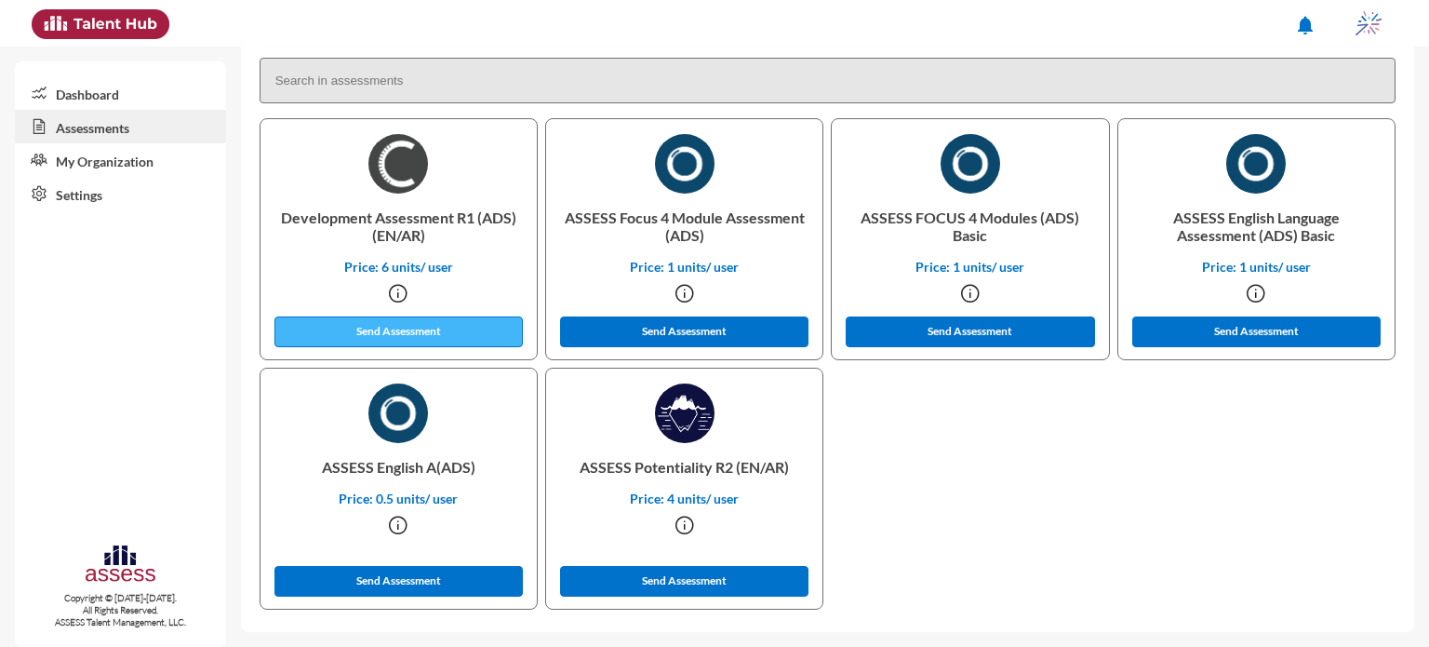
click at [466, 329] on button "Send Assessment" at bounding box center [398, 331] width 249 height 31
